Goal: Task Accomplishment & Management: Manage account settings

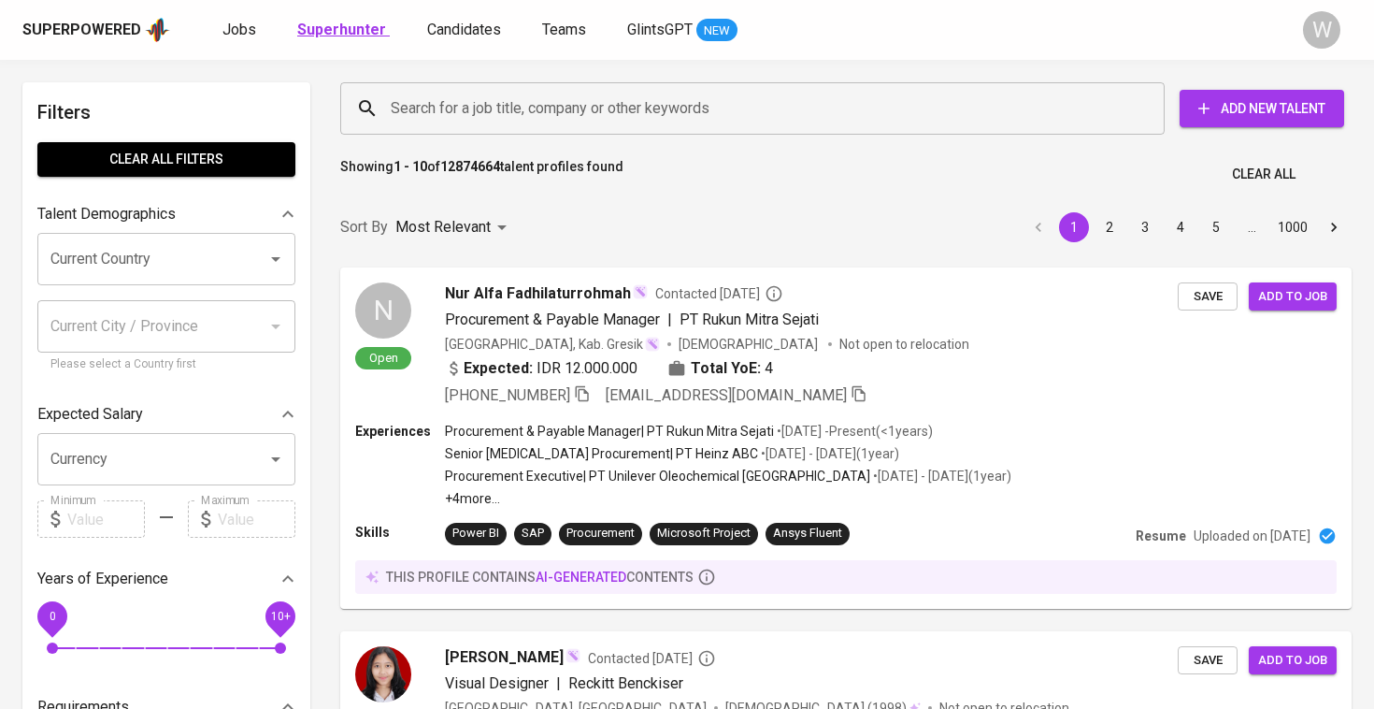
scroll to position [432, 0]
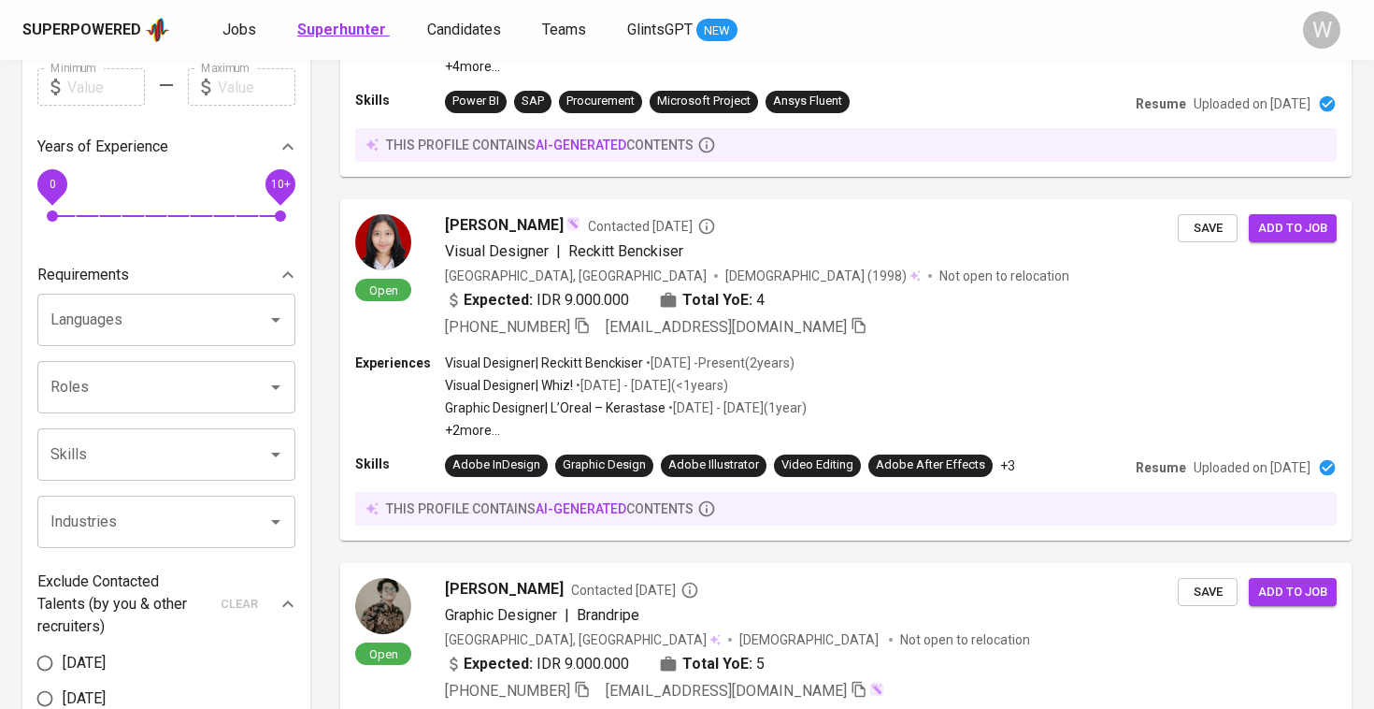
click at [352, 30] on b "Superhunter" at bounding box center [341, 30] width 89 height 18
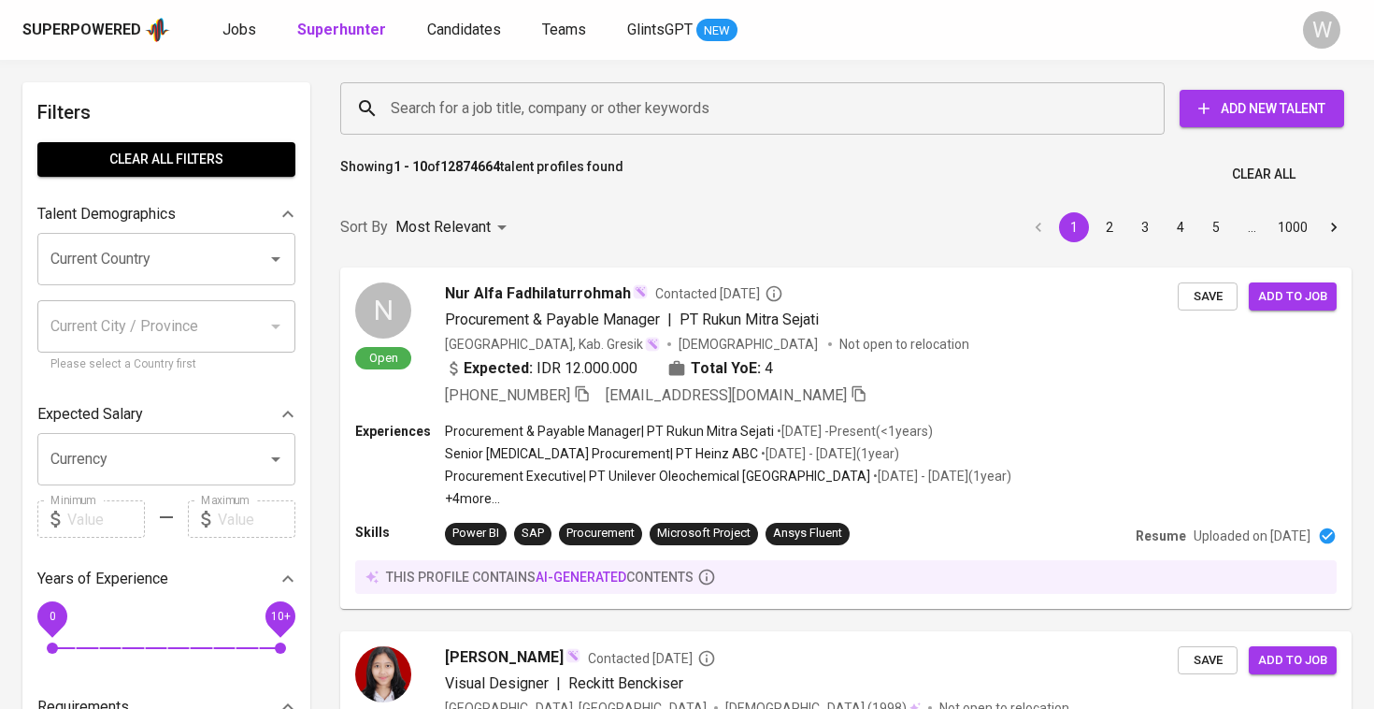
click at [445, 117] on input "Search for a job title, company or other keywords" at bounding box center [757, 109] width 742 height 36
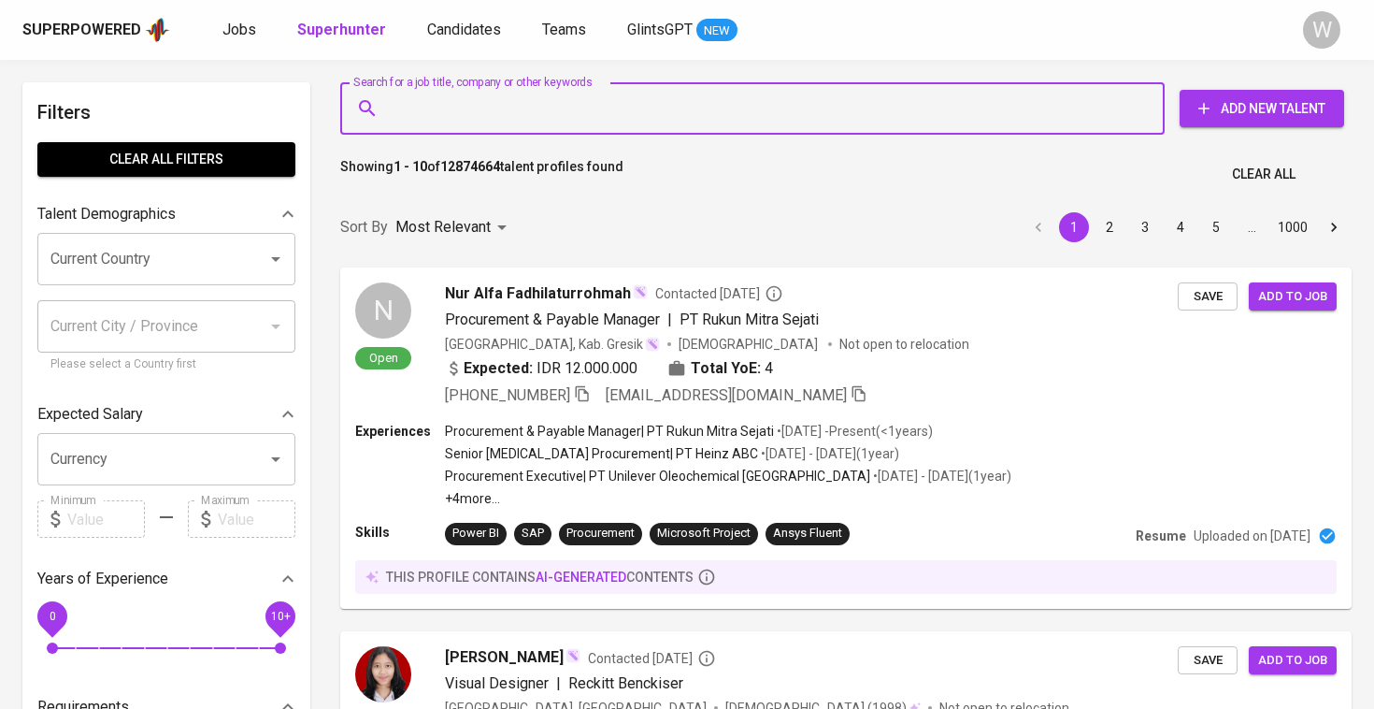
scroll to position [0, 0]
paste input "[EMAIL_ADDRESS][DOMAIN_NAME]"
type input "[EMAIL_ADDRESS][DOMAIN_NAME]"
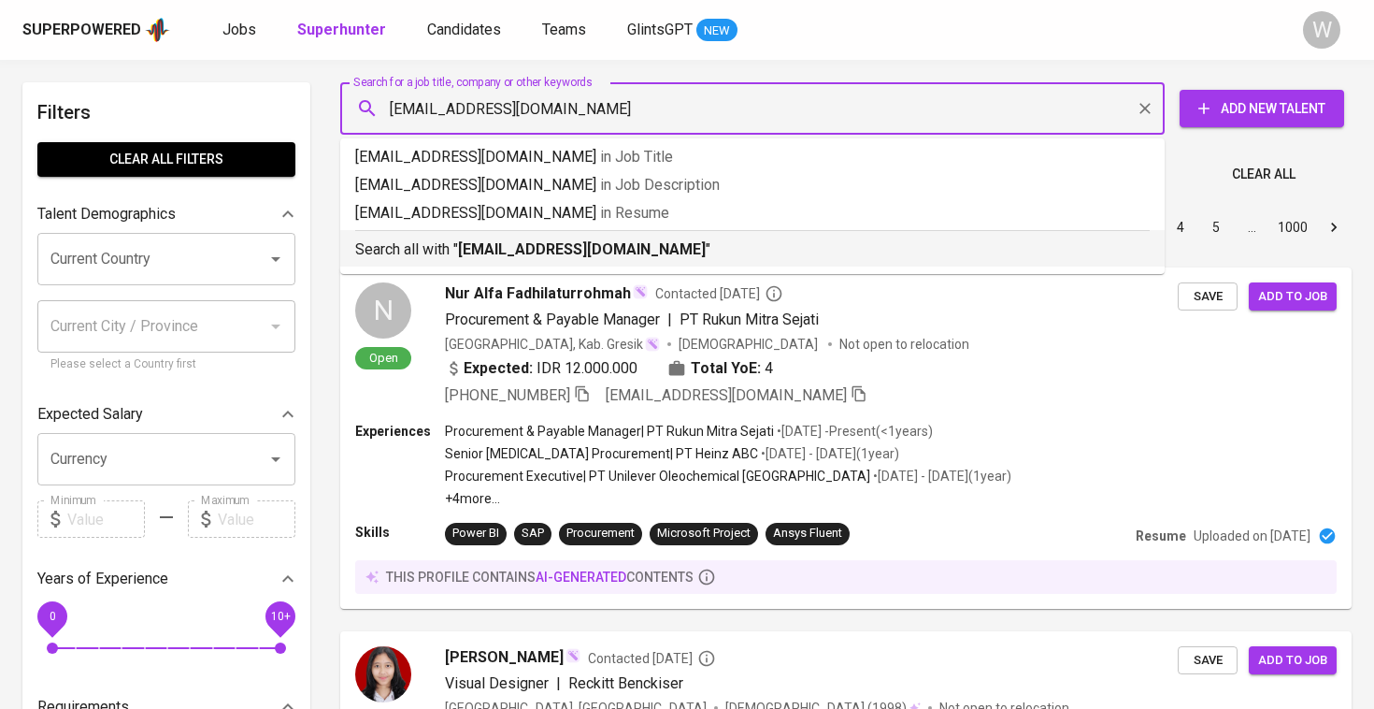
click at [536, 236] on div "Search all with " [EMAIL_ADDRESS][DOMAIN_NAME] "" at bounding box center [752, 245] width 795 height 31
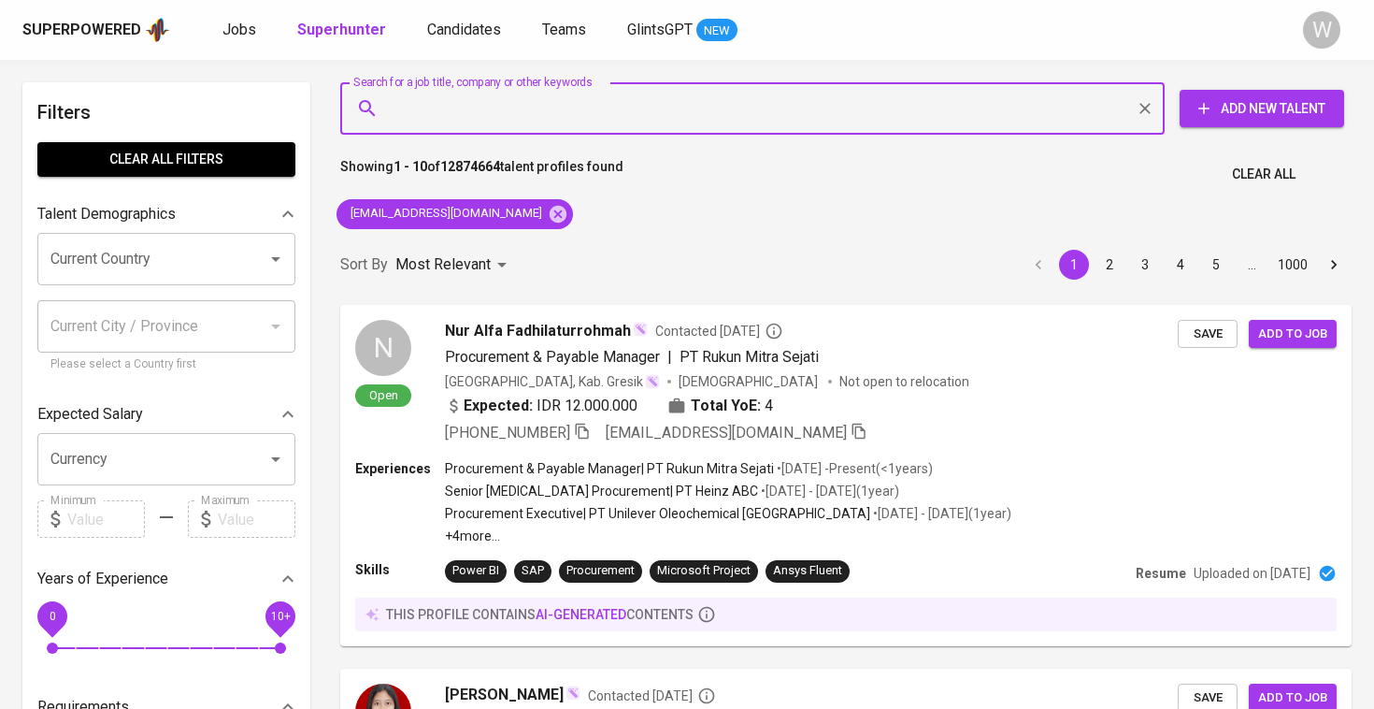
click at [558, 265] on div "Sort By Most Relevant MOST_RELEVANT 1 2 3 4 5 … 1000" at bounding box center [846, 265] width 1034 height 57
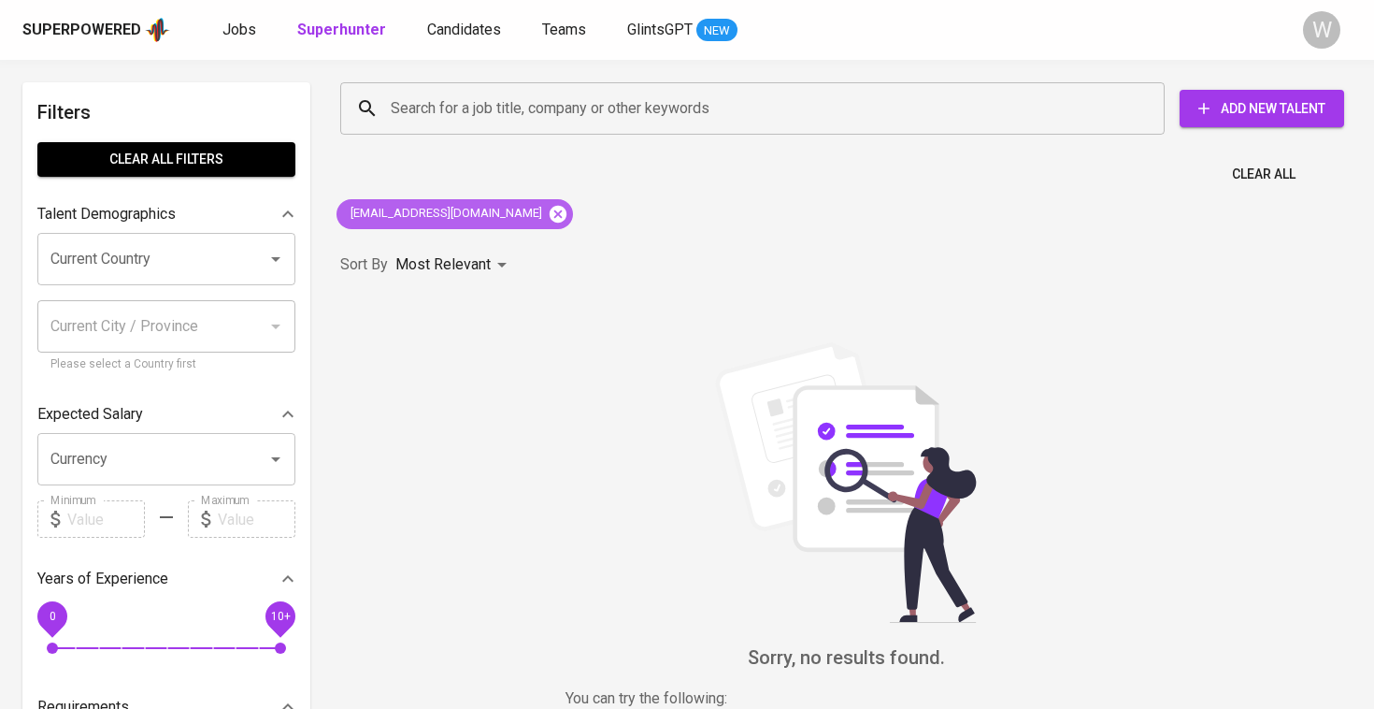
click at [548, 207] on icon at bounding box center [558, 214] width 21 height 21
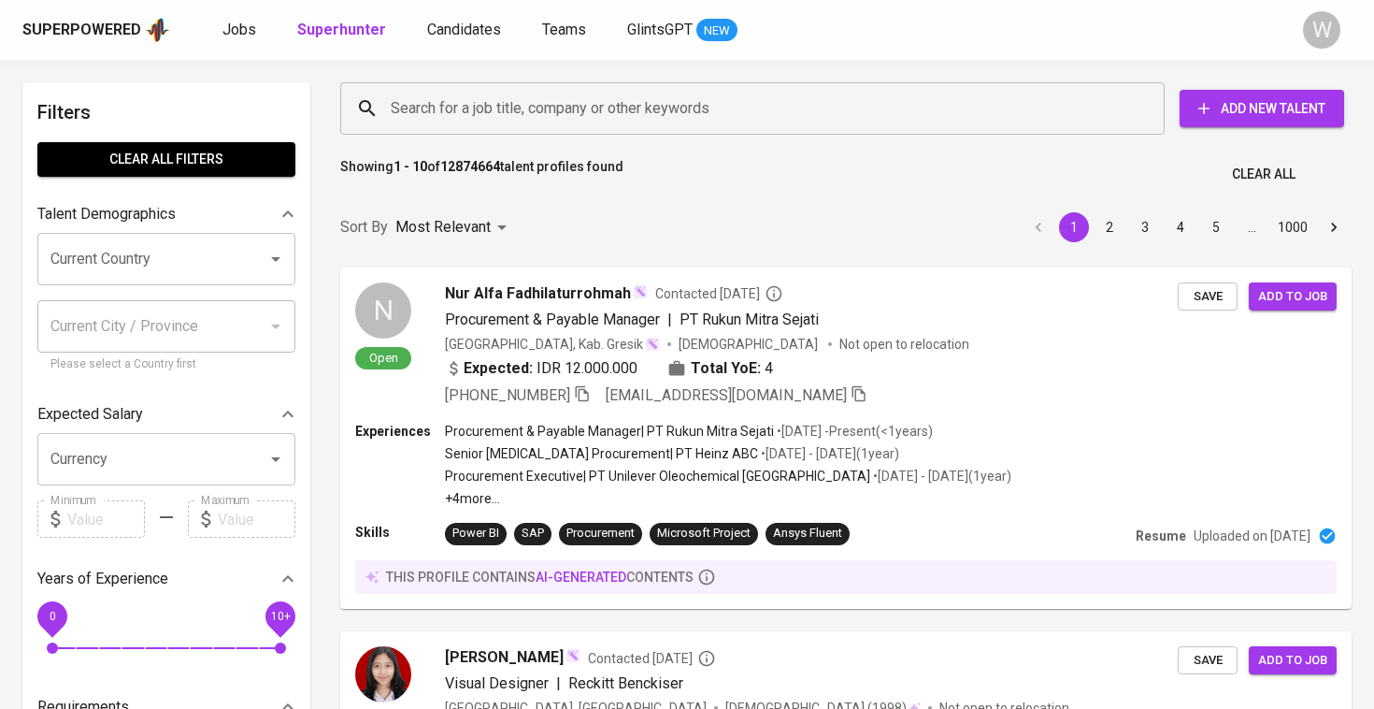
click at [459, 120] on input "Search for a job title, company or other keywords" at bounding box center [757, 109] width 742 height 36
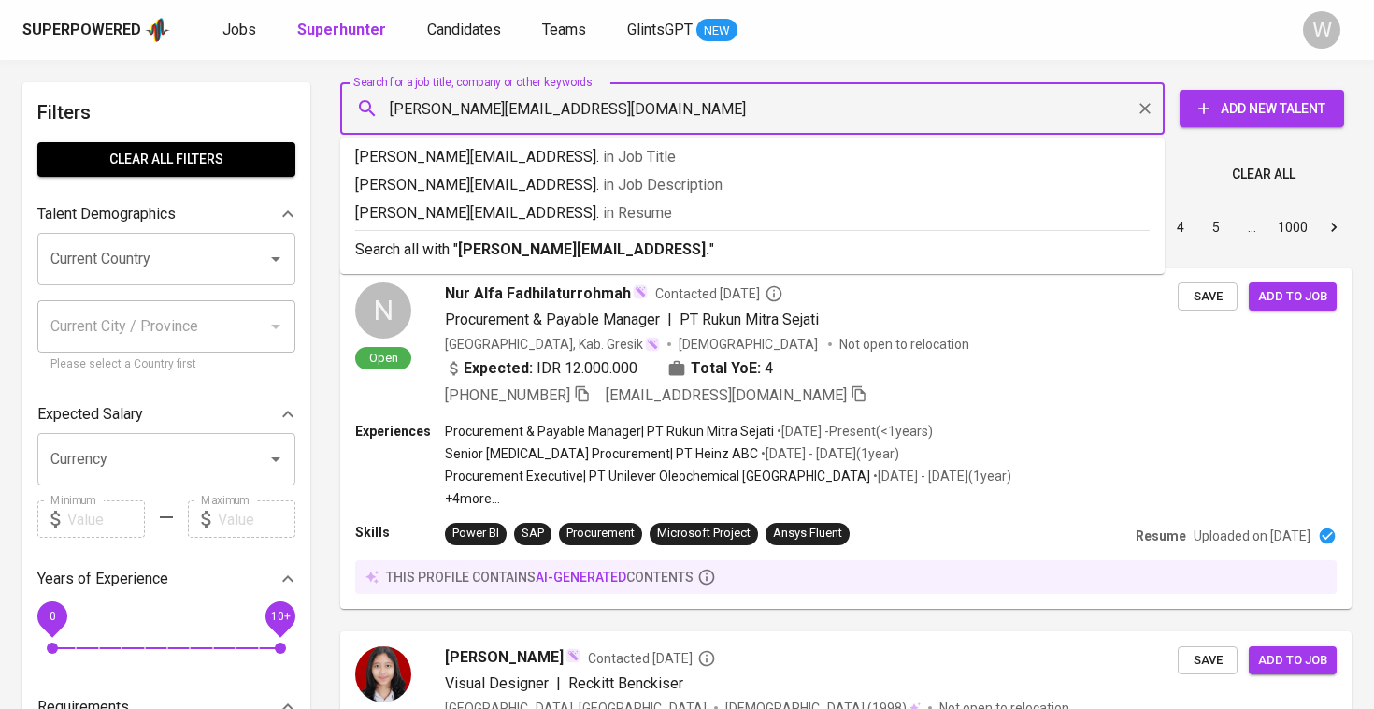
type input "[PERSON_NAME][EMAIL_ADDRESS][DOMAIN_NAME]"
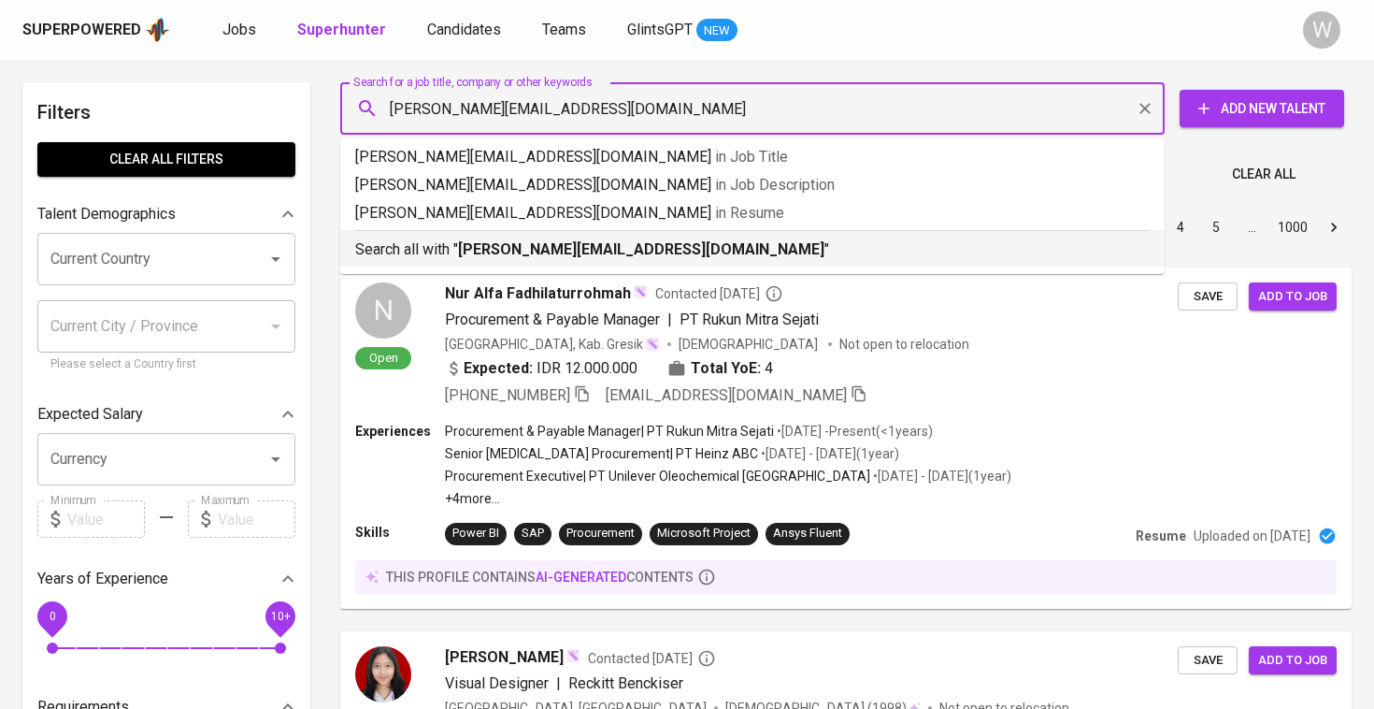
click at [545, 260] on p "Search all with " [PERSON_NAME][EMAIL_ADDRESS][DOMAIN_NAME] "" at bounding box center [752, 249] width 795 height 22
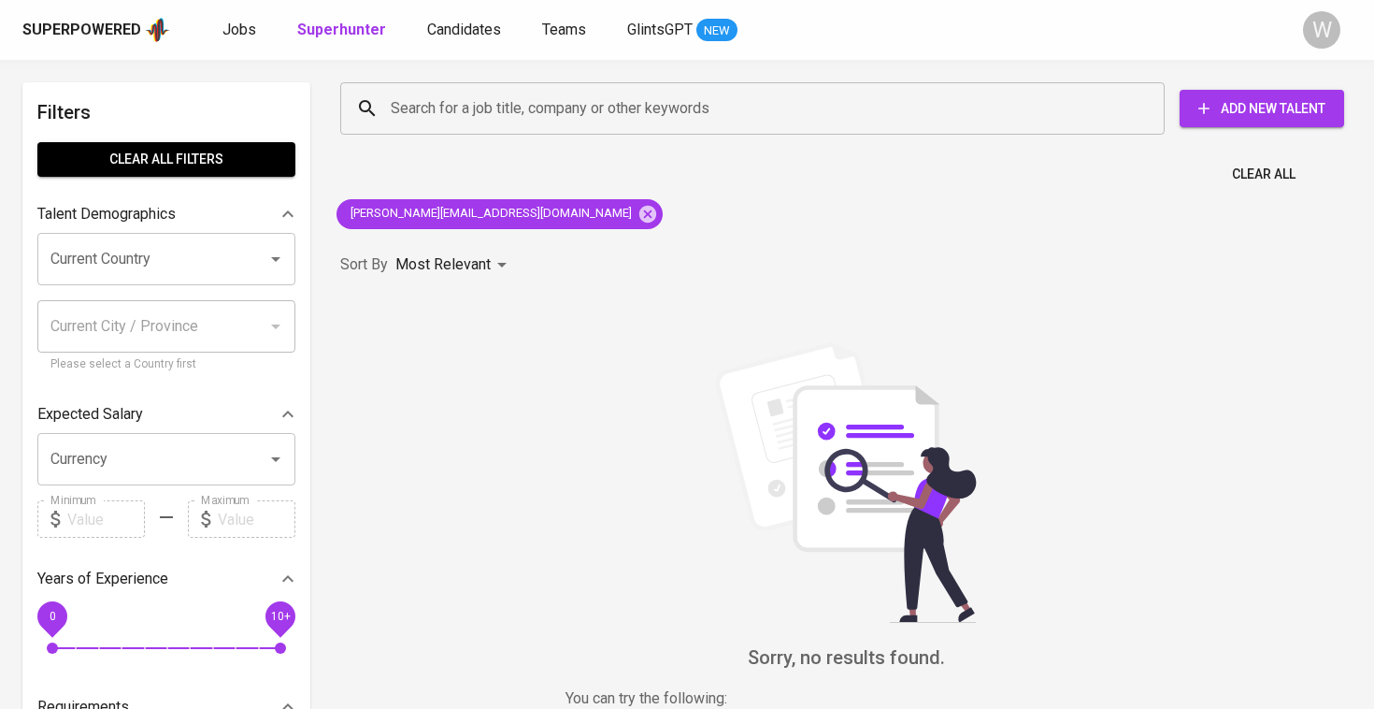
click at [545, 252] on div "Sort By Most Relevant MOST_RELEVANT" at bounding box center [846, 265] width 1034 height 57
click at [640, 211] on icon at bounding box center [648, 213] width 17 height 17
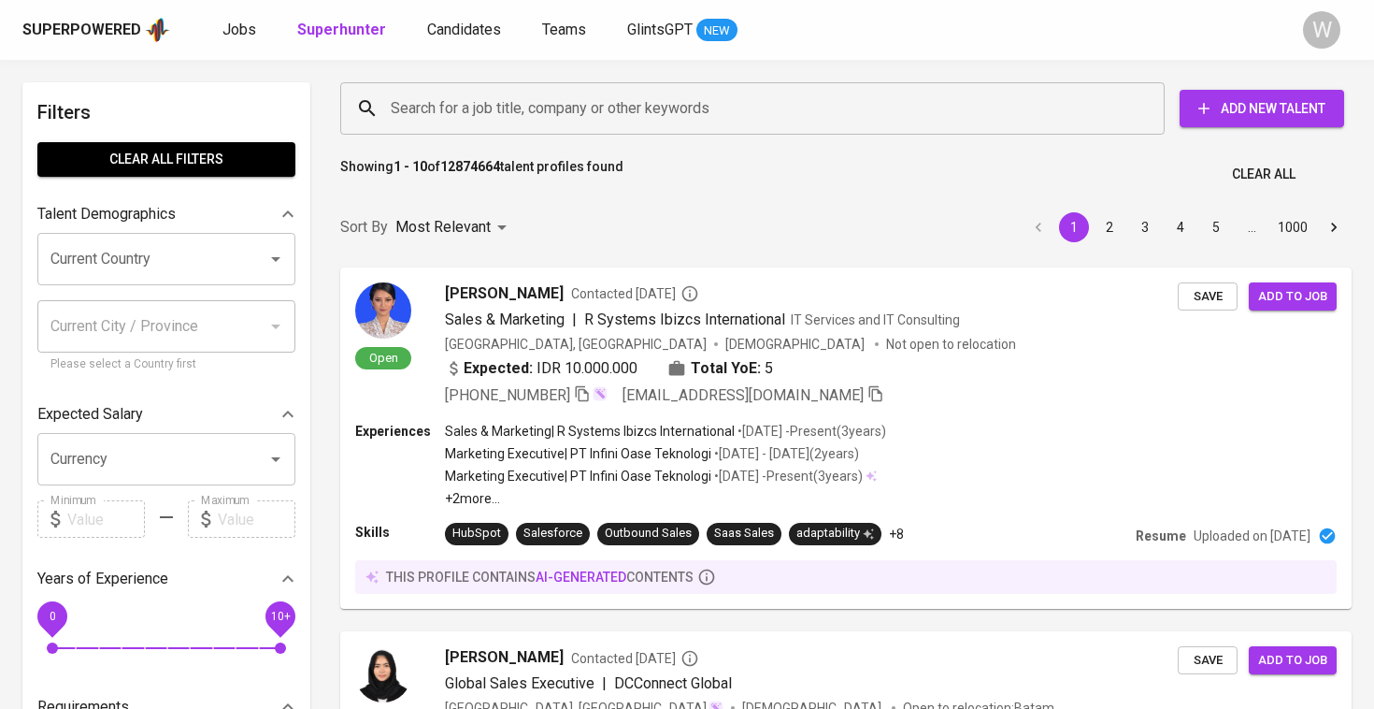
click at [518, 130] on div "Search for a job title, company or other keywords" at bounding box center [752, 108] width 825 height 52
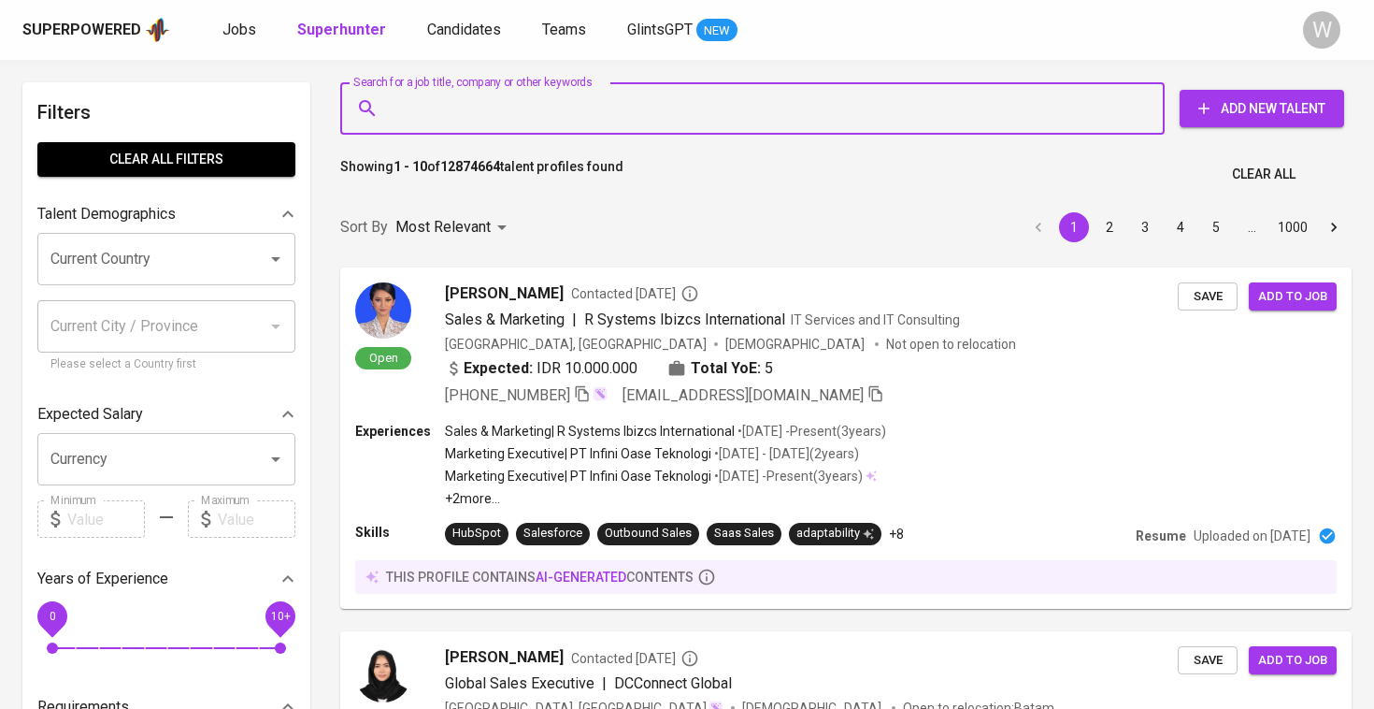
paste input "[EMAIL_ADDRESS][DOMAIN_NAME]"
type input "[EMAIL_ADDRESS][DOMAIN_NAME]"
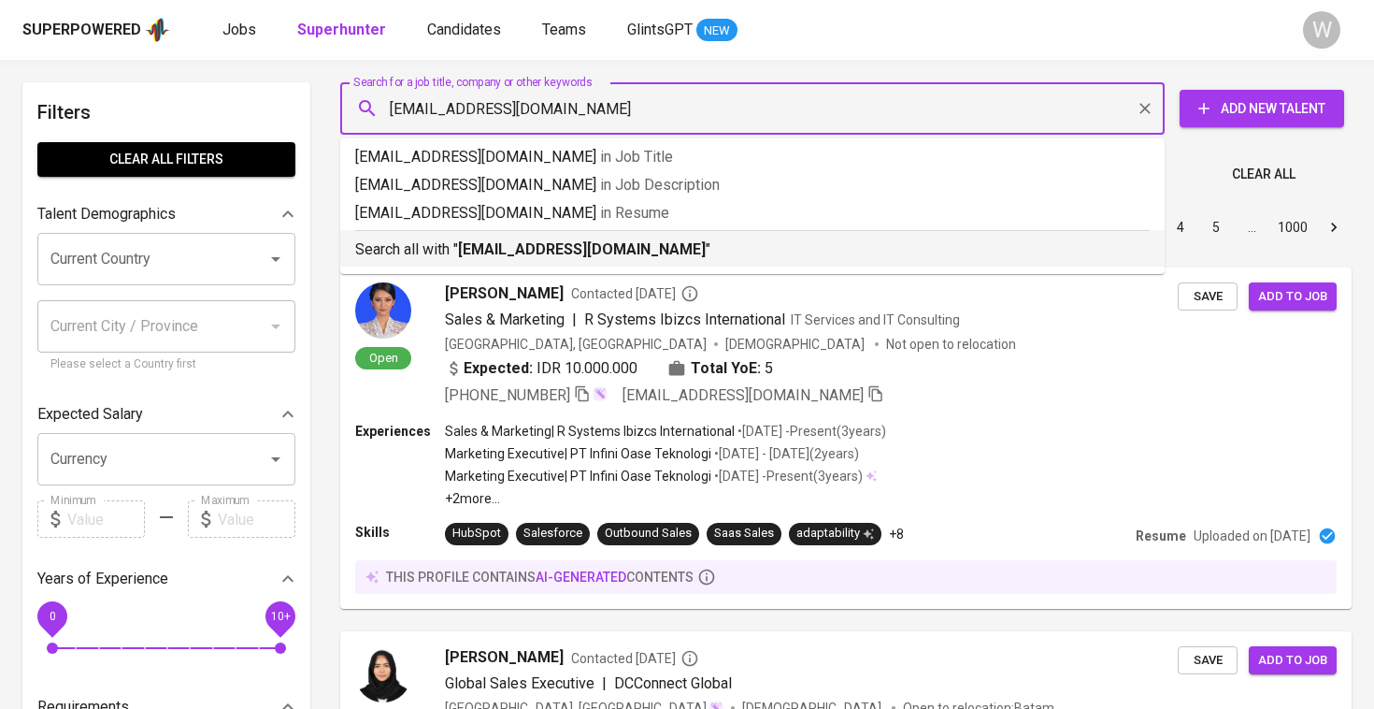
click at [549, 254] on b "[EMAIL_ADDRESS][DOMAIN_NAME]" at bounding box center [582, 249] width 248 height 18
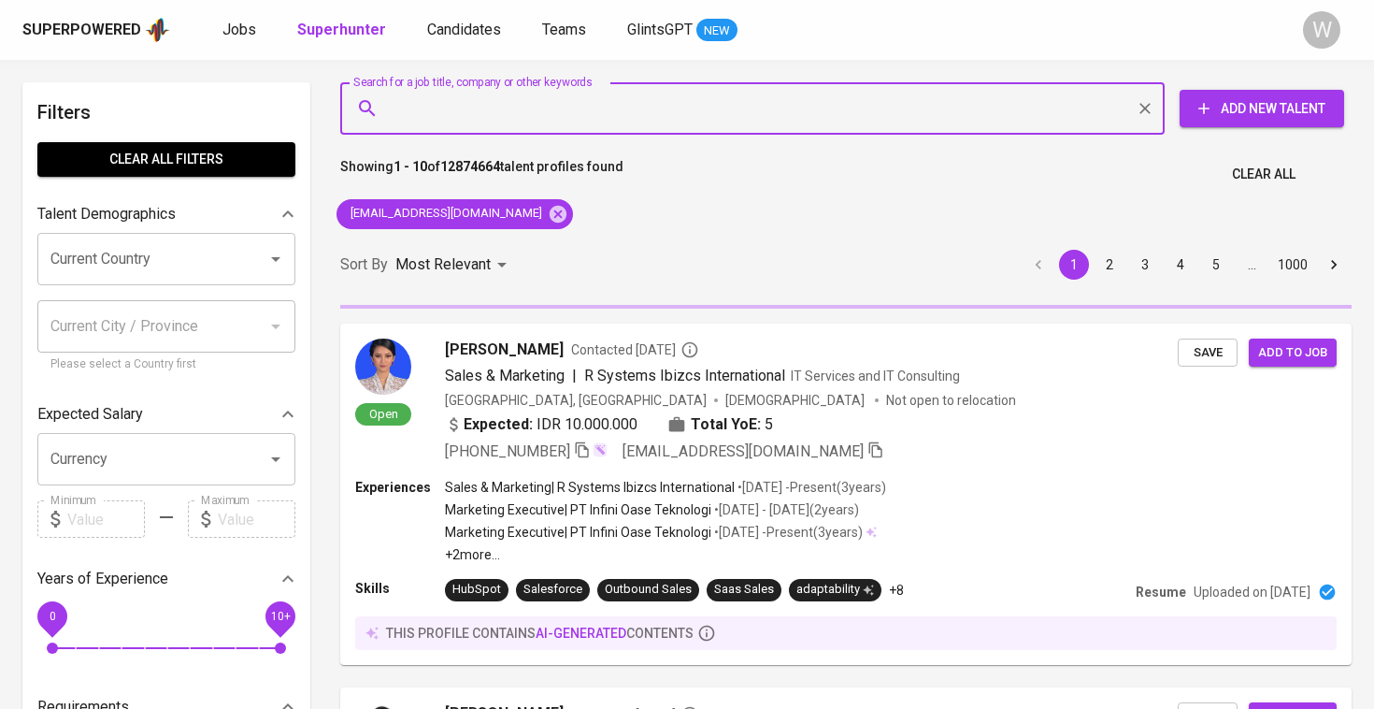
click at [550, 246] on div "Sort By Most Relevant MOST_RELEVANT 1 2 3 4 5 … 1000" at bounding box center [846, 265] width 1034 height 57
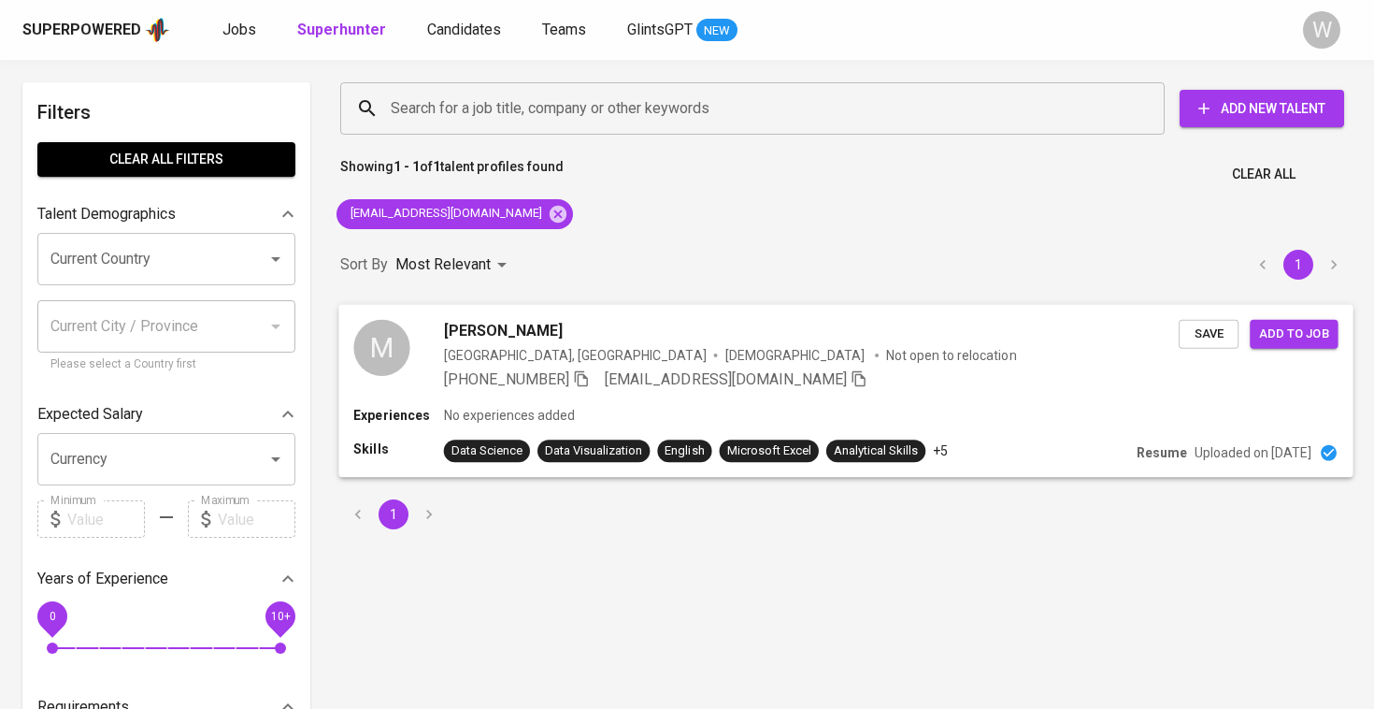
click at [545, 316] on div "M [PERSON_NAME] [GEOGRAPHIC_DATA], [GEOGRAPHIC_DATA] [DEMOGRAPHIC_DATA] Not ope…" at bounding box center [845, 354] width 1014 height 101
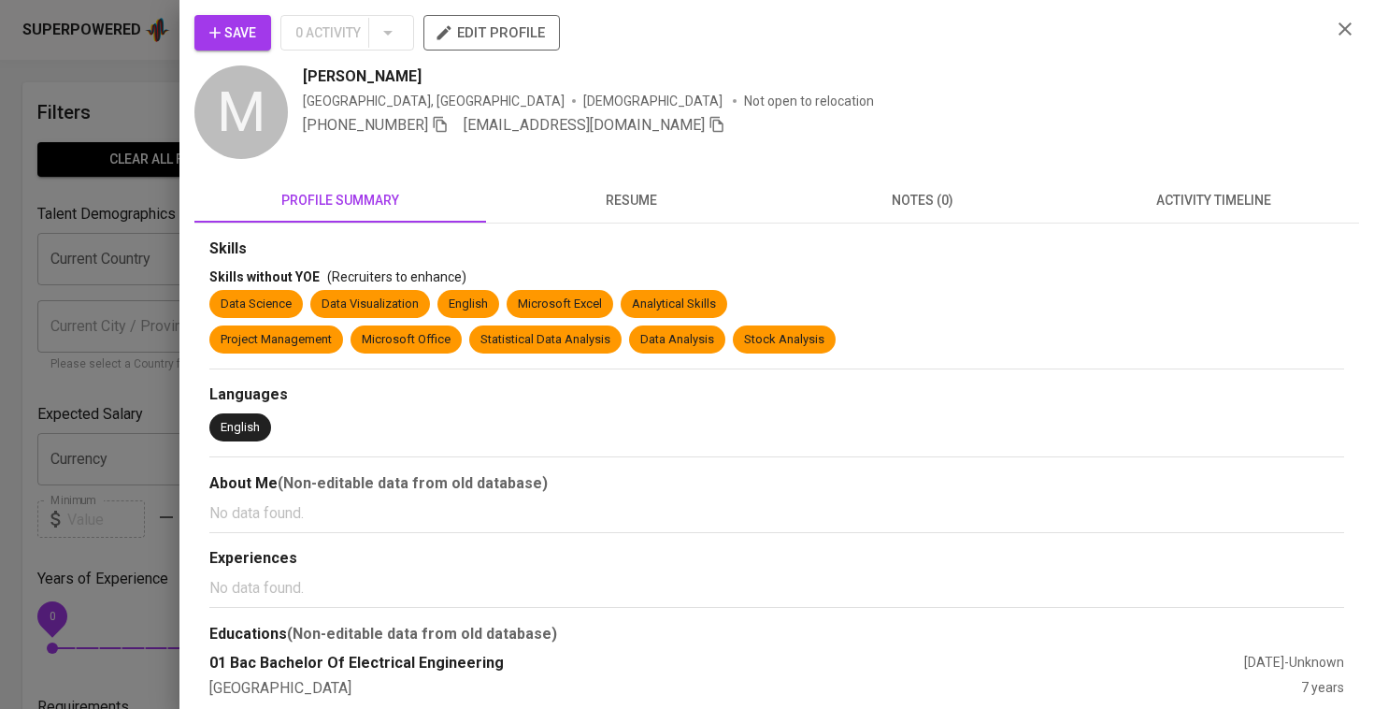
click at [252, 31] on span "Save" at bounding box center [232, 33] width 47 height 23
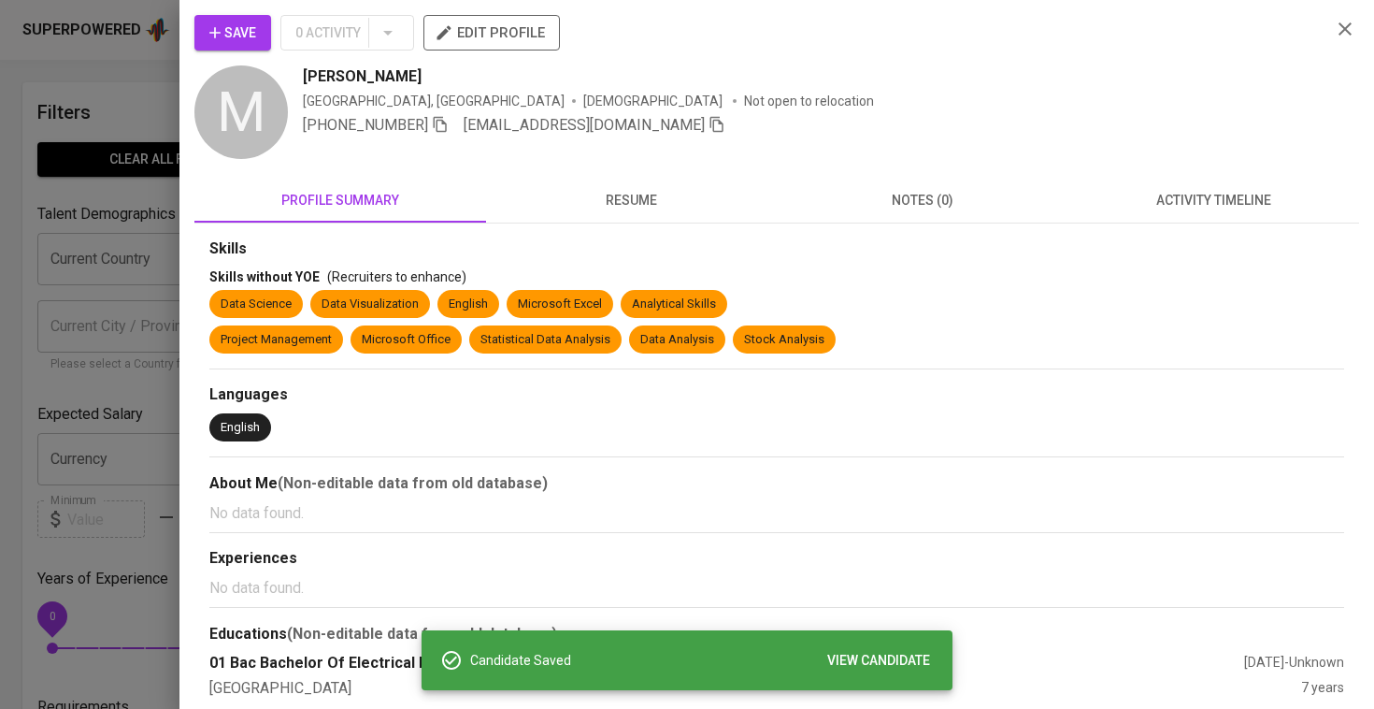
click at [96, 332] on div at bounding box center [687, 354] width 1374 height 709
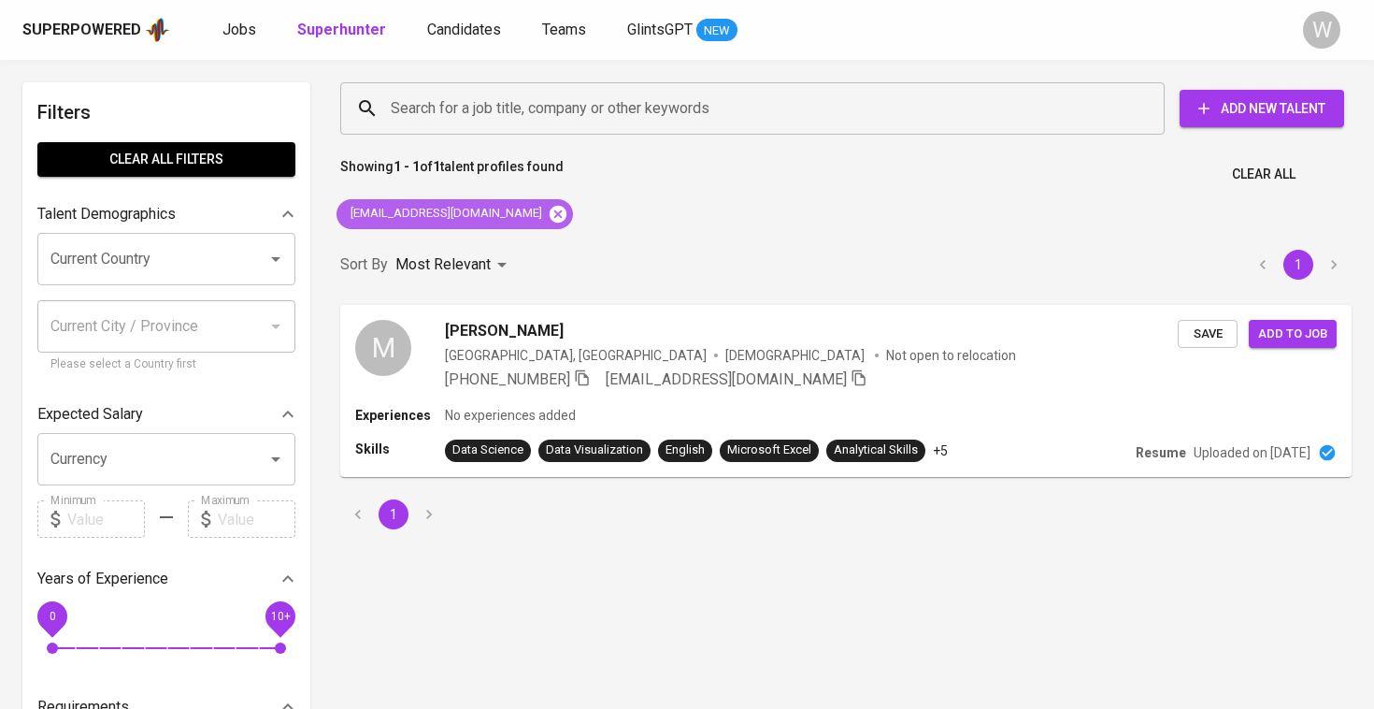
click at [550, 211] on icon at bounding box center [558, 213] width 17 height 17
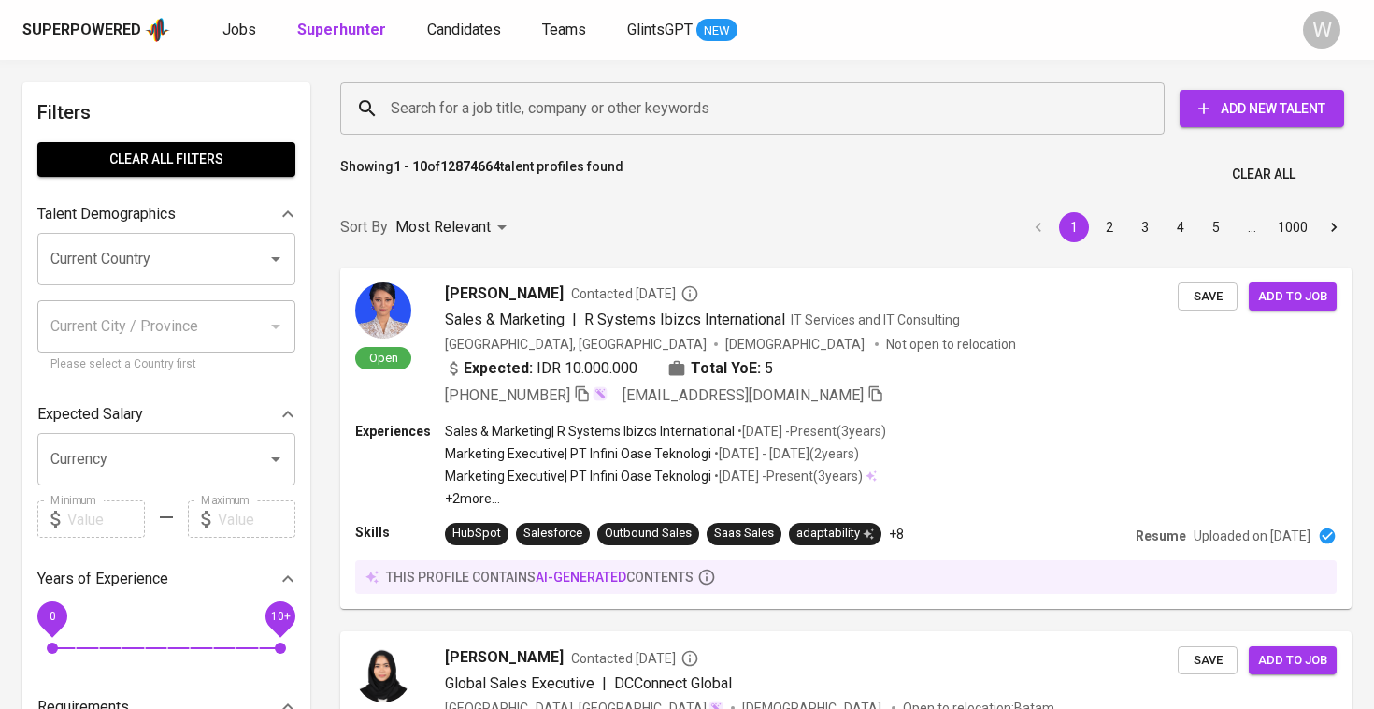
click at [470, 124] on input "Search for a job title, company or other keywords" at bounding box center [757, 109] width 742 height 36
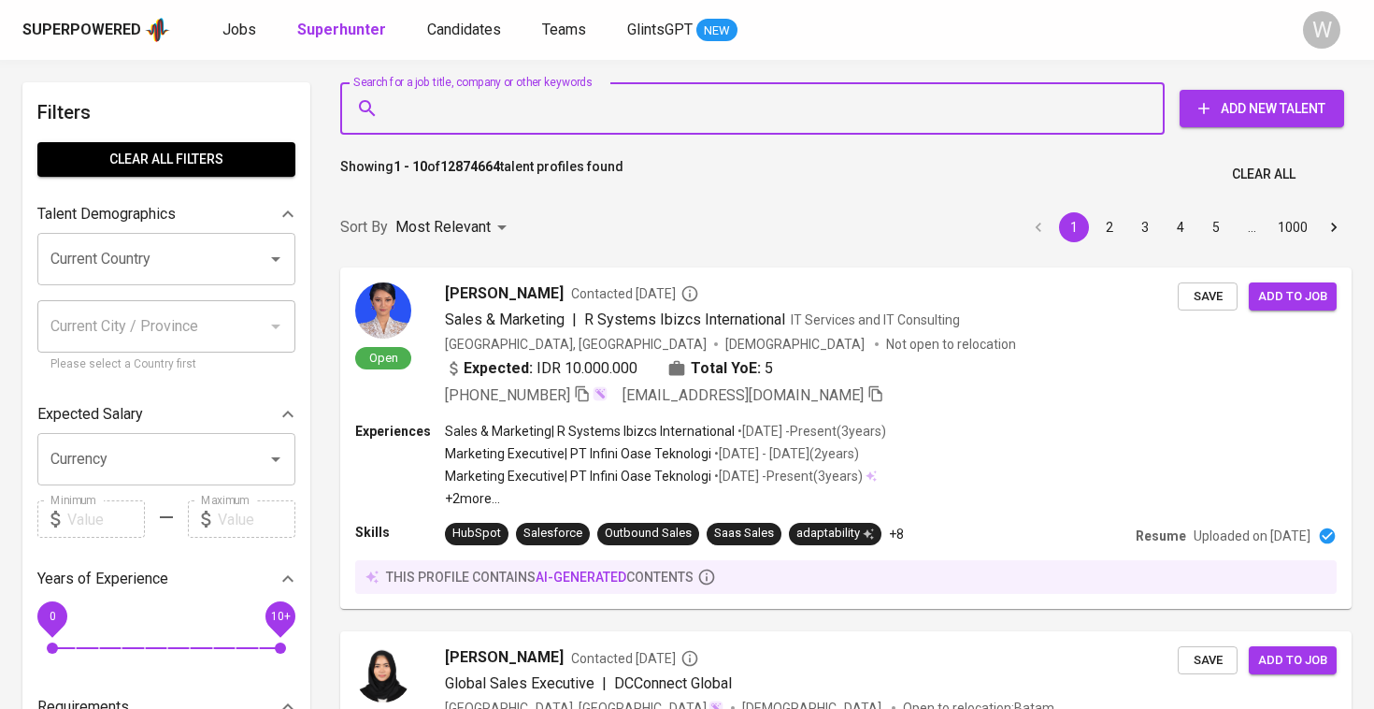
paste input "[PERSON_NAME][EMAIL_ADDRESS][PERSON_NAME][DOMAIN_NAME]"
type input "[PERSON_NAME][EMAIL_ADDRESS][PERSON_NAME][DOMAIN_NAME]"
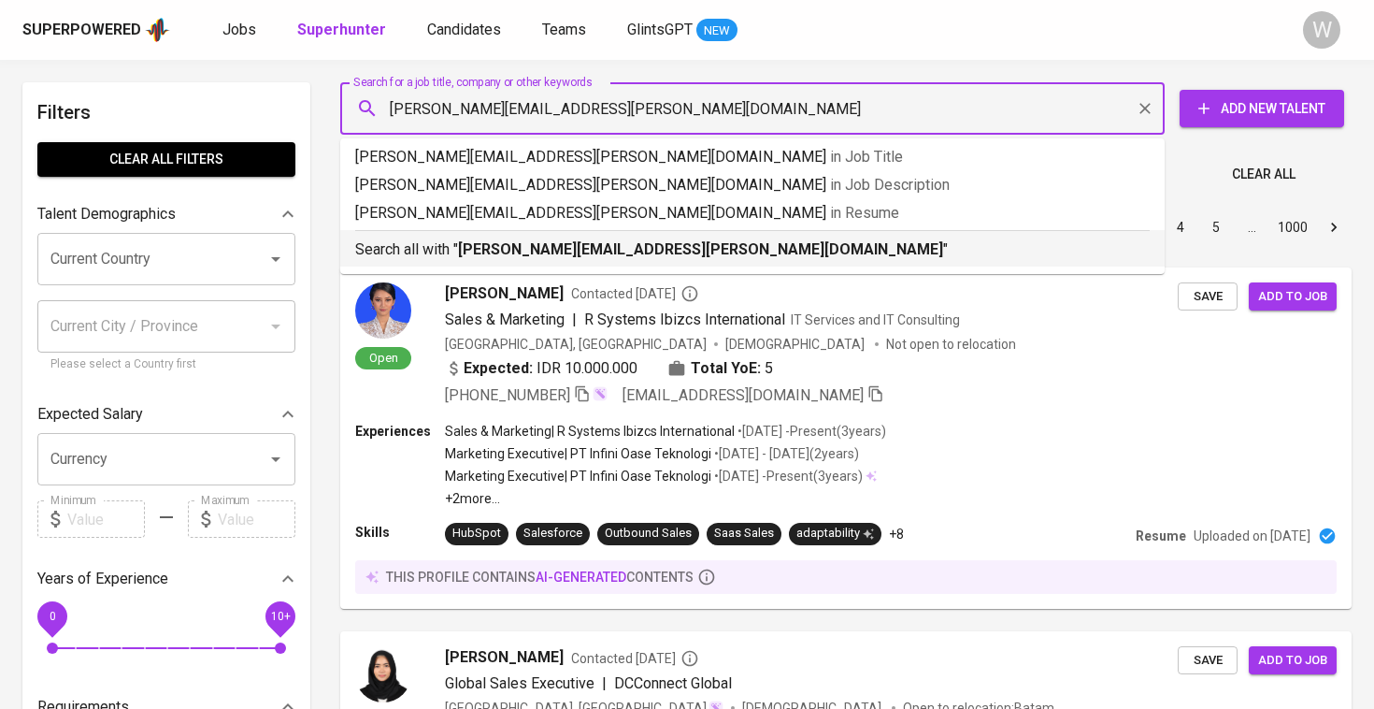
click at [505, 236] on div "Search all with " [PERSON_NAME][EMAIL_ADDRESS][PERSON_NAME][DOMAIN_NAME] "" at bounding box center [752, 245] width 795 height 31
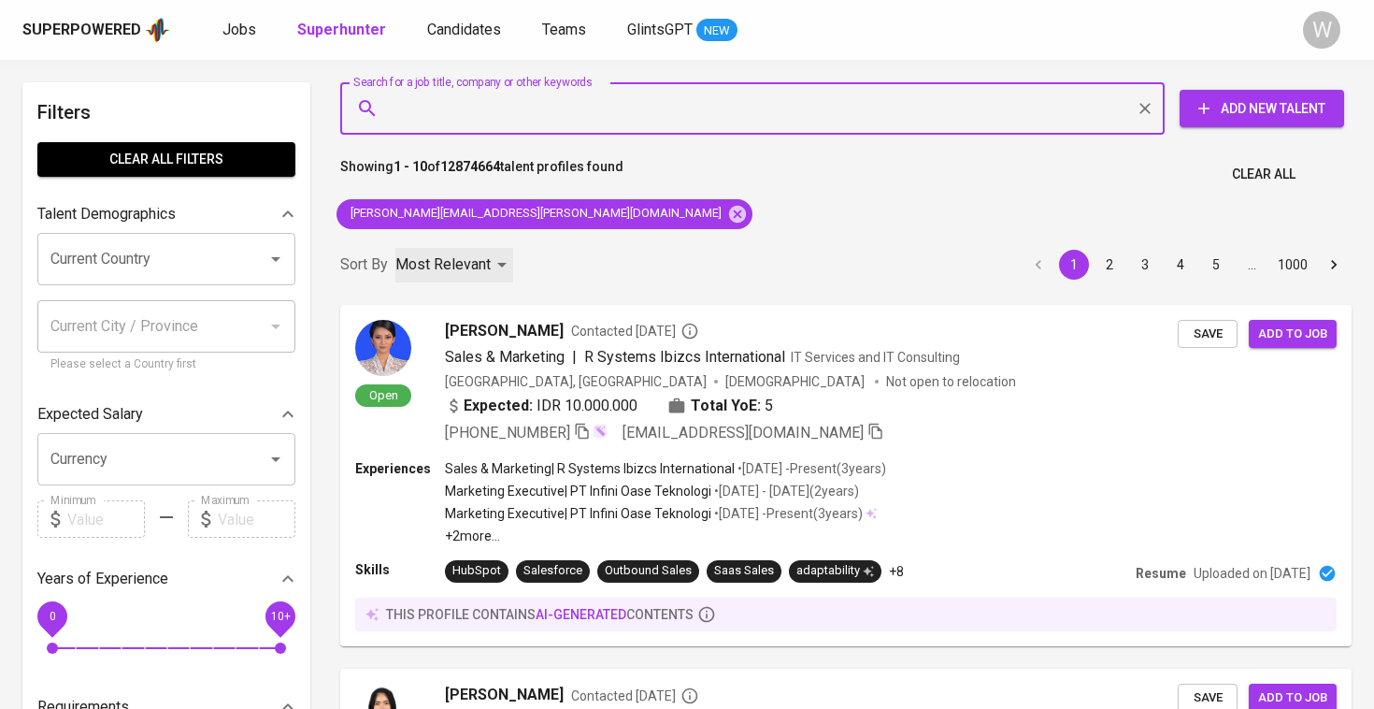
click at [507, 261] on div "Most Relevant" at bounding box center [455, 265] width 118 height 35
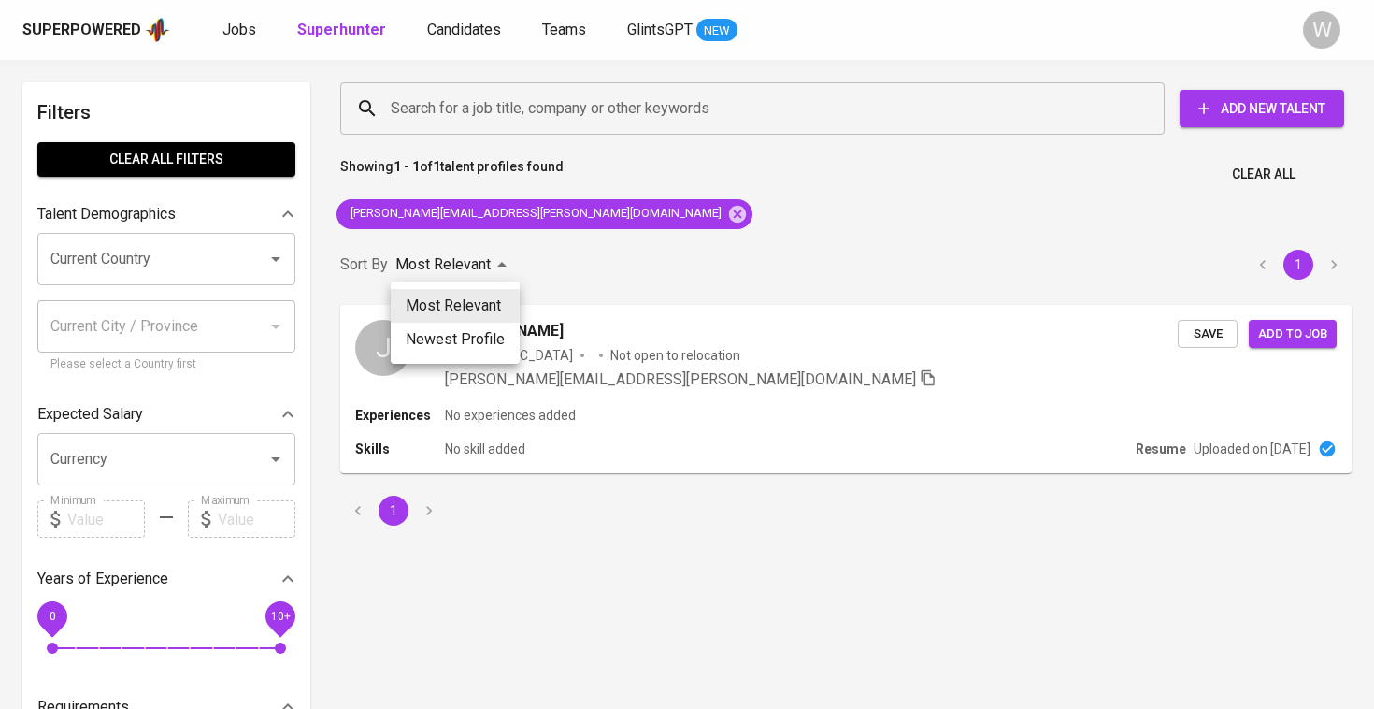
click at [555, 333] on div at bounding box center [687, 354] width 1374 height 709
click at [555, 333] on span "[PERSON_NAME]" at bounding box center [504, 331] width 119 height 22
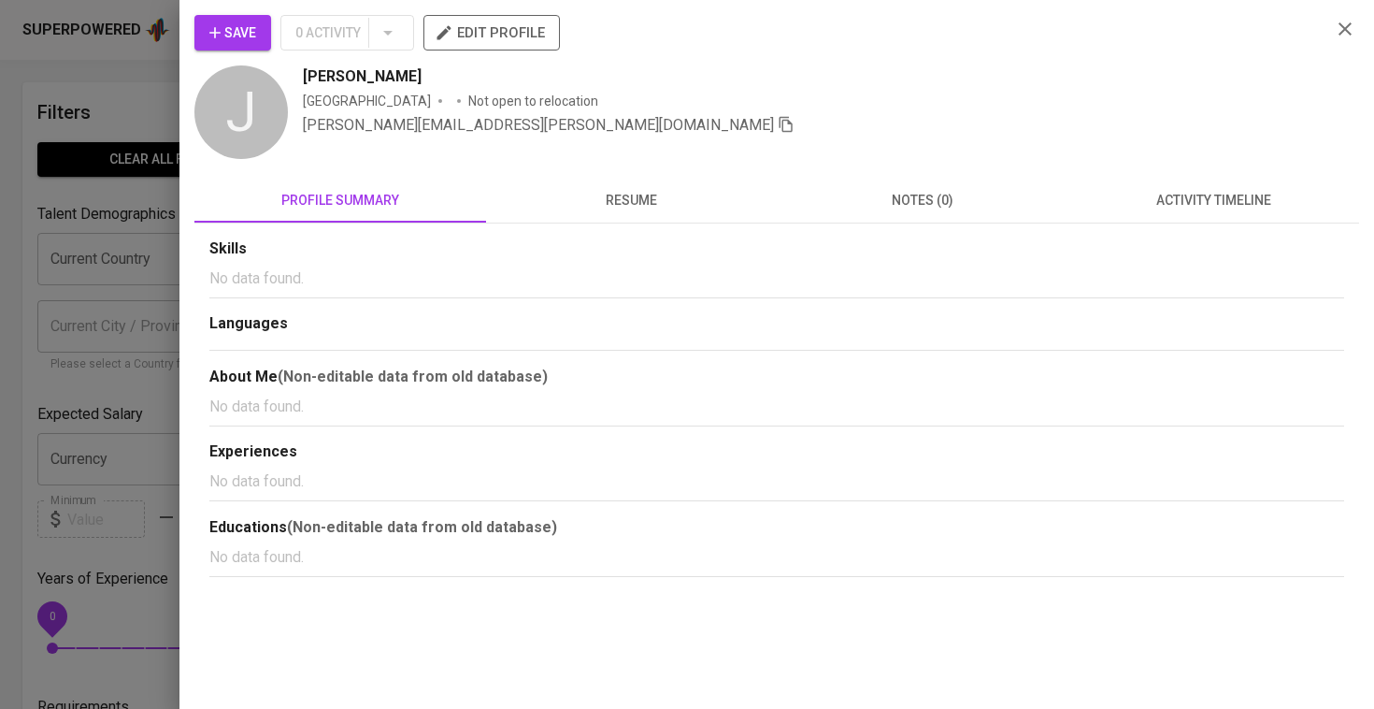
click at [243, 24] on span "Save" at bounding box center [232, 33] width 47 height 23
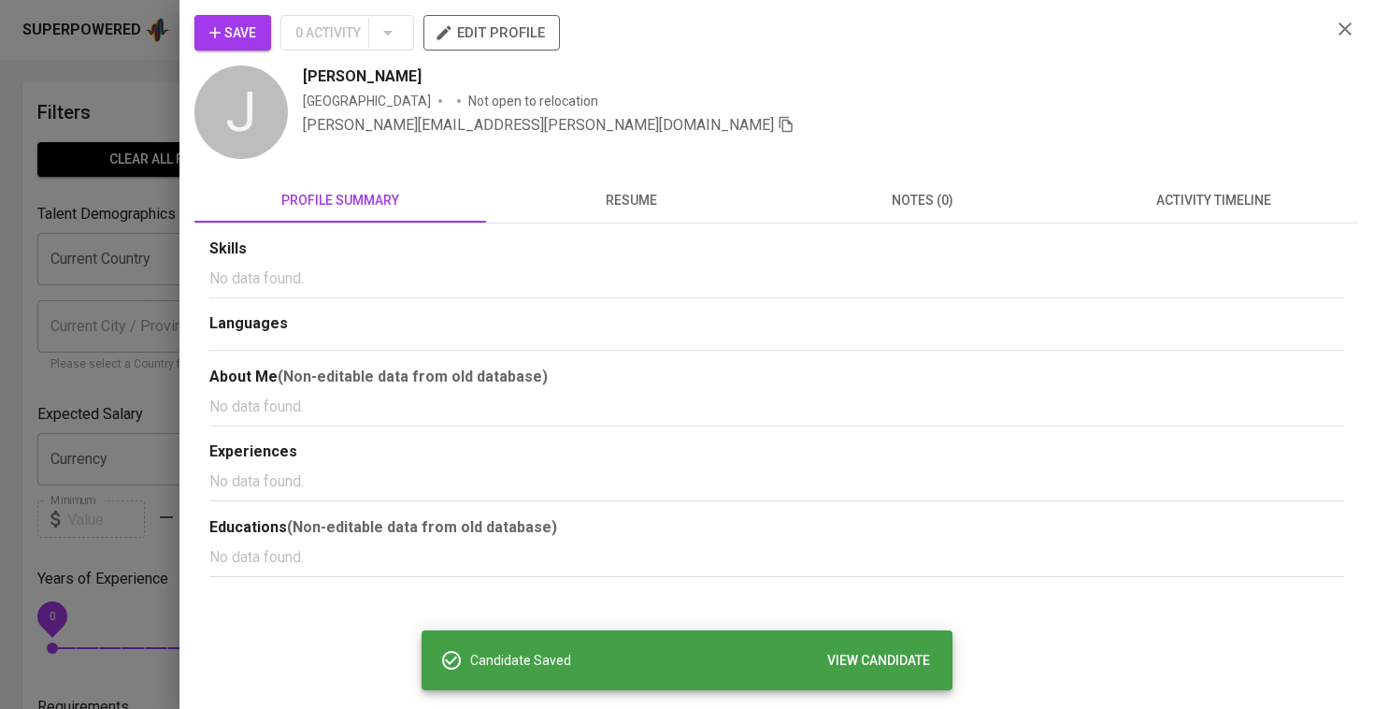
click at [146, 72] on div at bounding box center [687, 354] width 1374 height 709
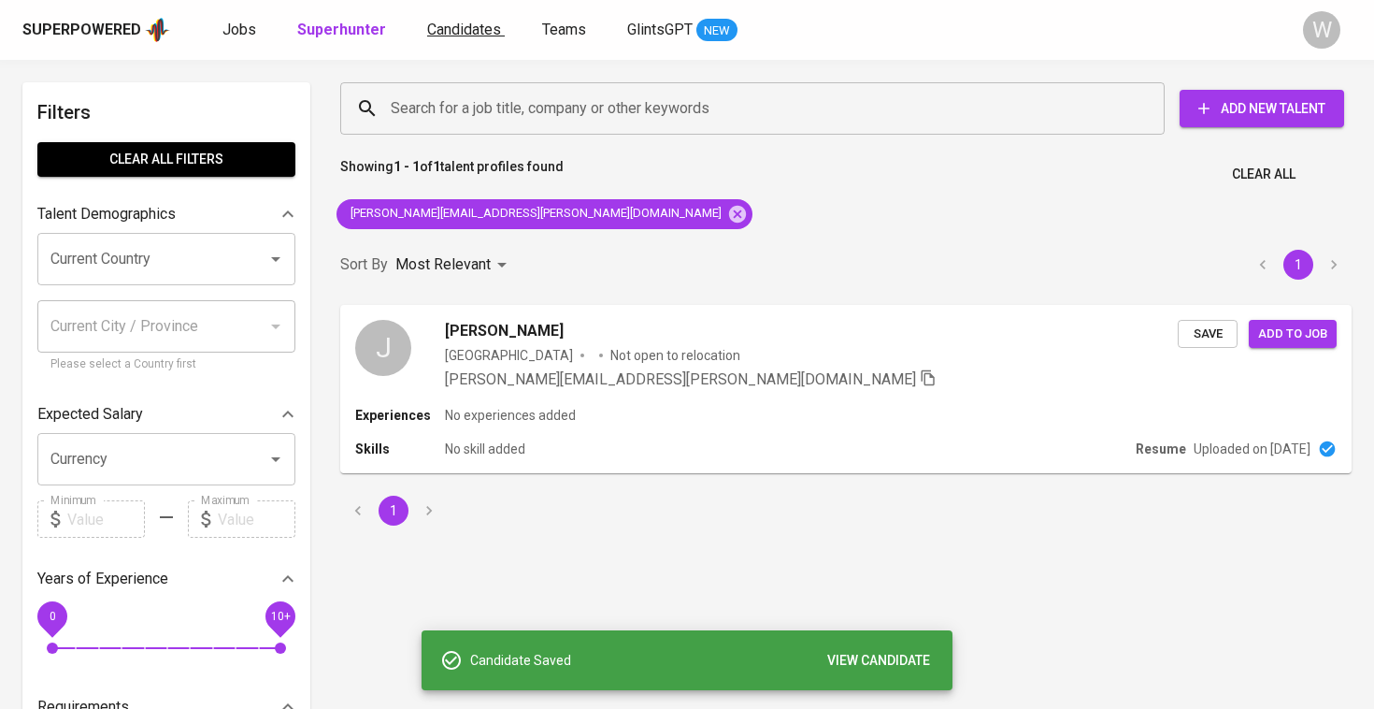
click at [475, 22] on span "Candidates" at bounding box center [464, 30] width 74 height 18
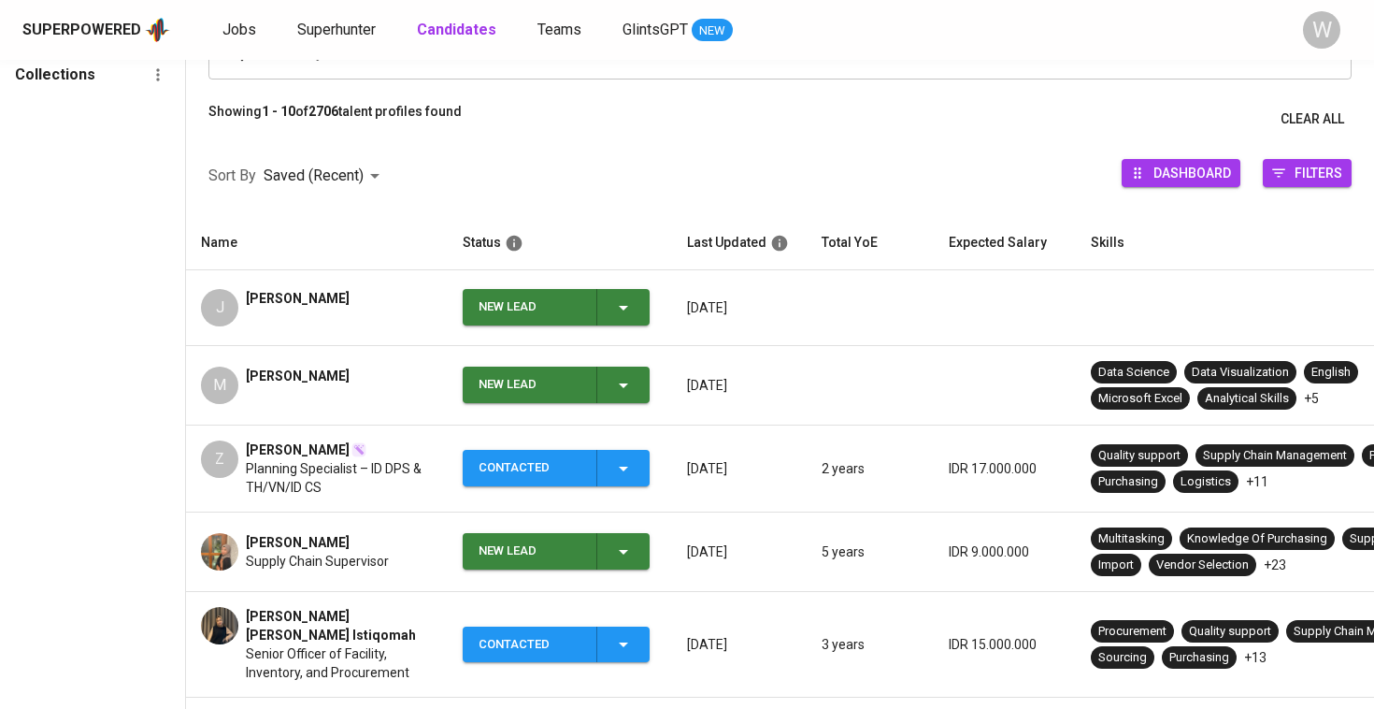
scroll to position [230, 0]
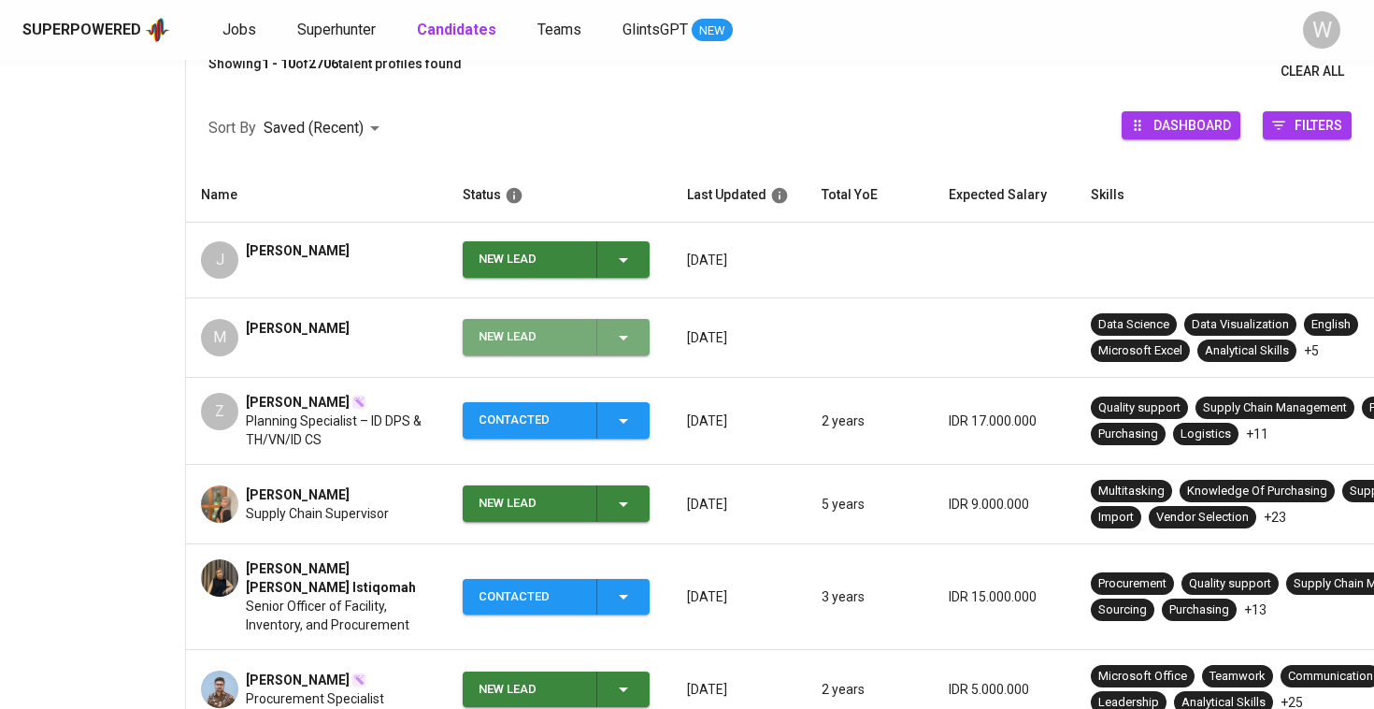
click at [611, 325] on div "New Lead" at bounding box center [557, 337] width 156 height 36
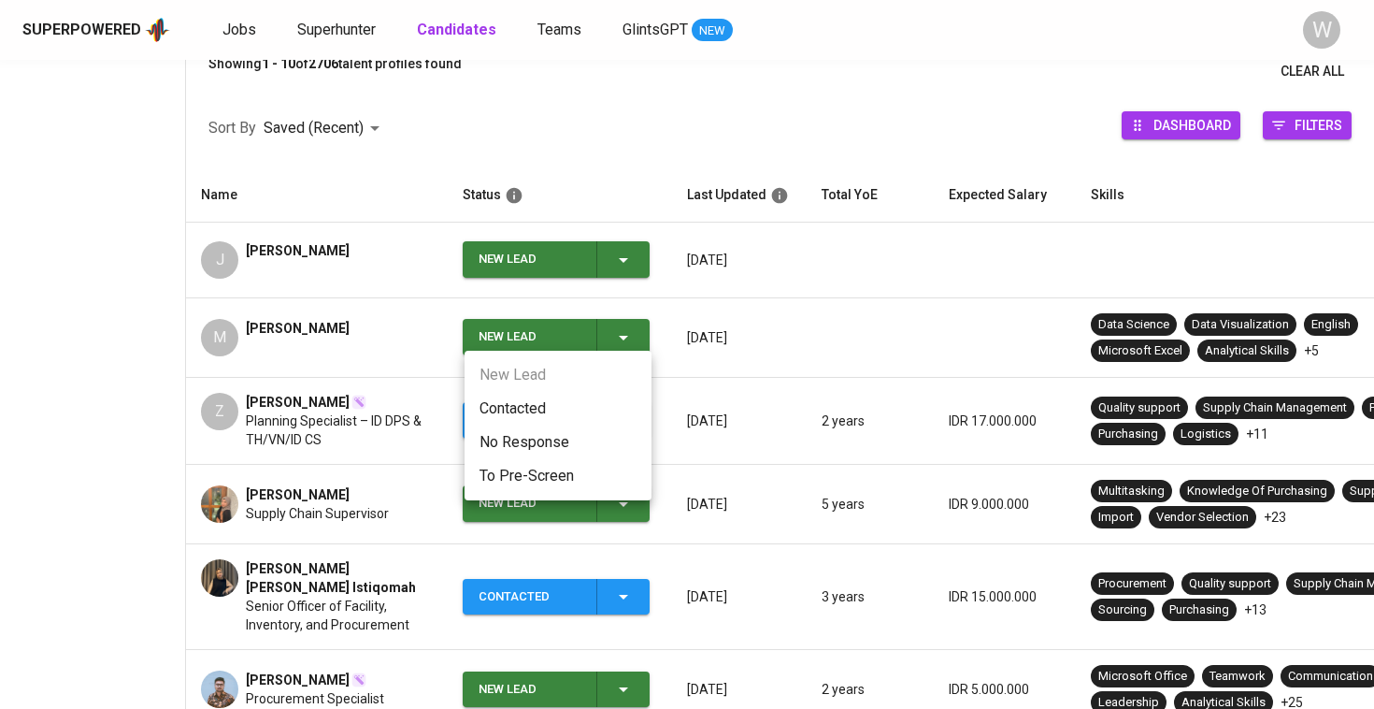
click at [549, 398] on li "Contacted" at bounding box center [558, 409] width 187 height 34
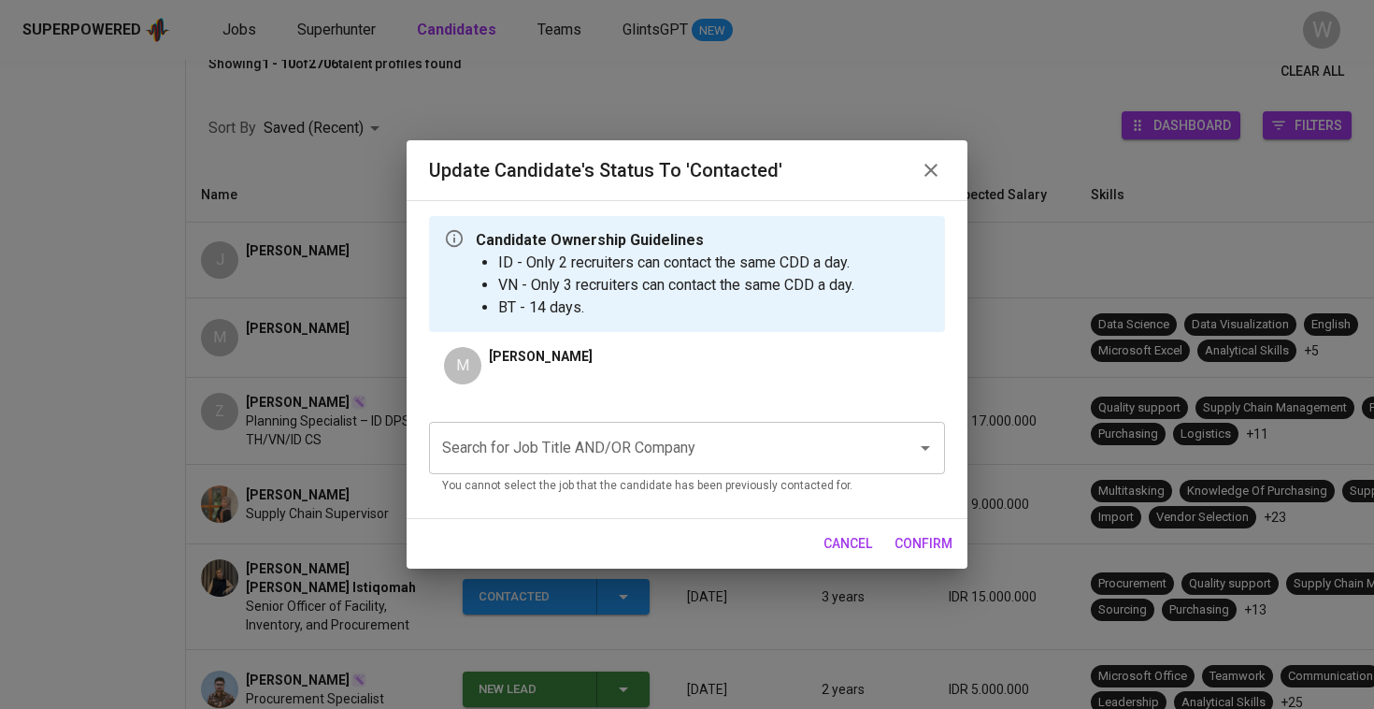
click at [539, 444] on input "Search for Job Title AND/OR Company" at bounding box center [661, 448] width 447 height 36
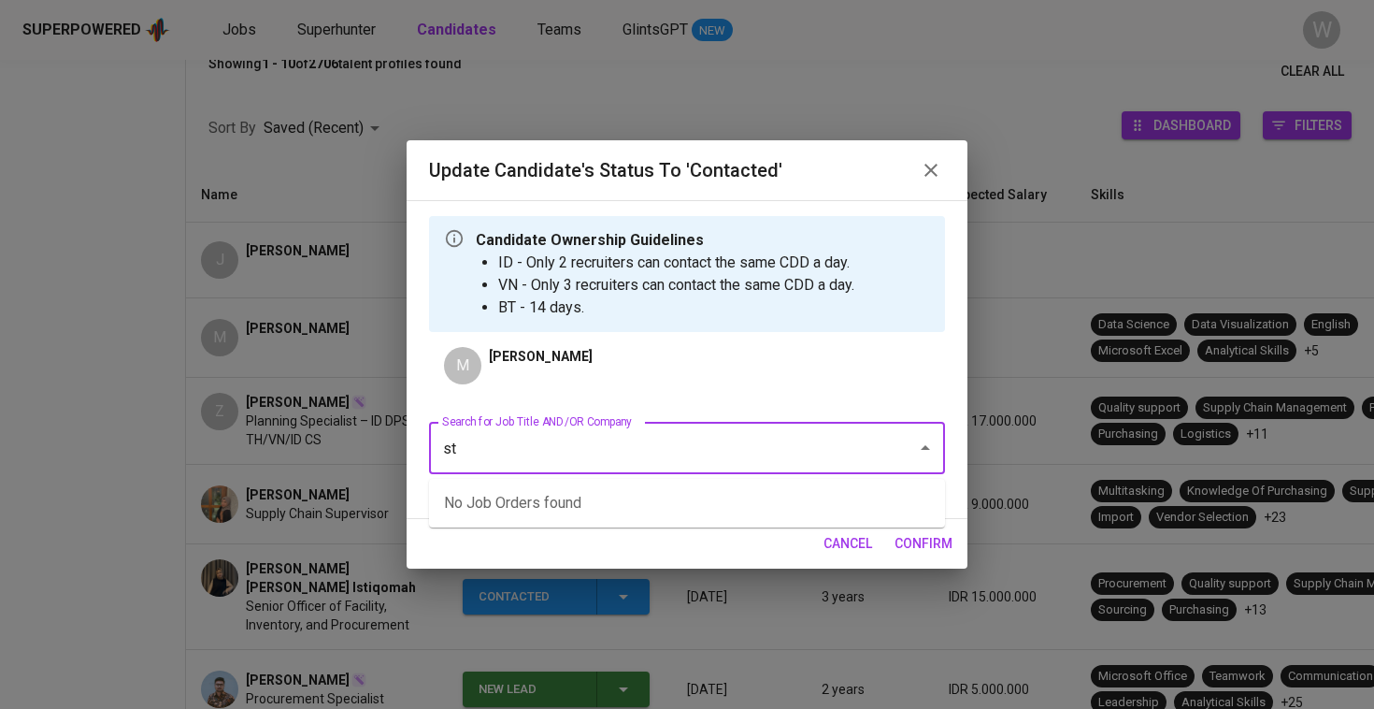
type input "s"
type input "c"
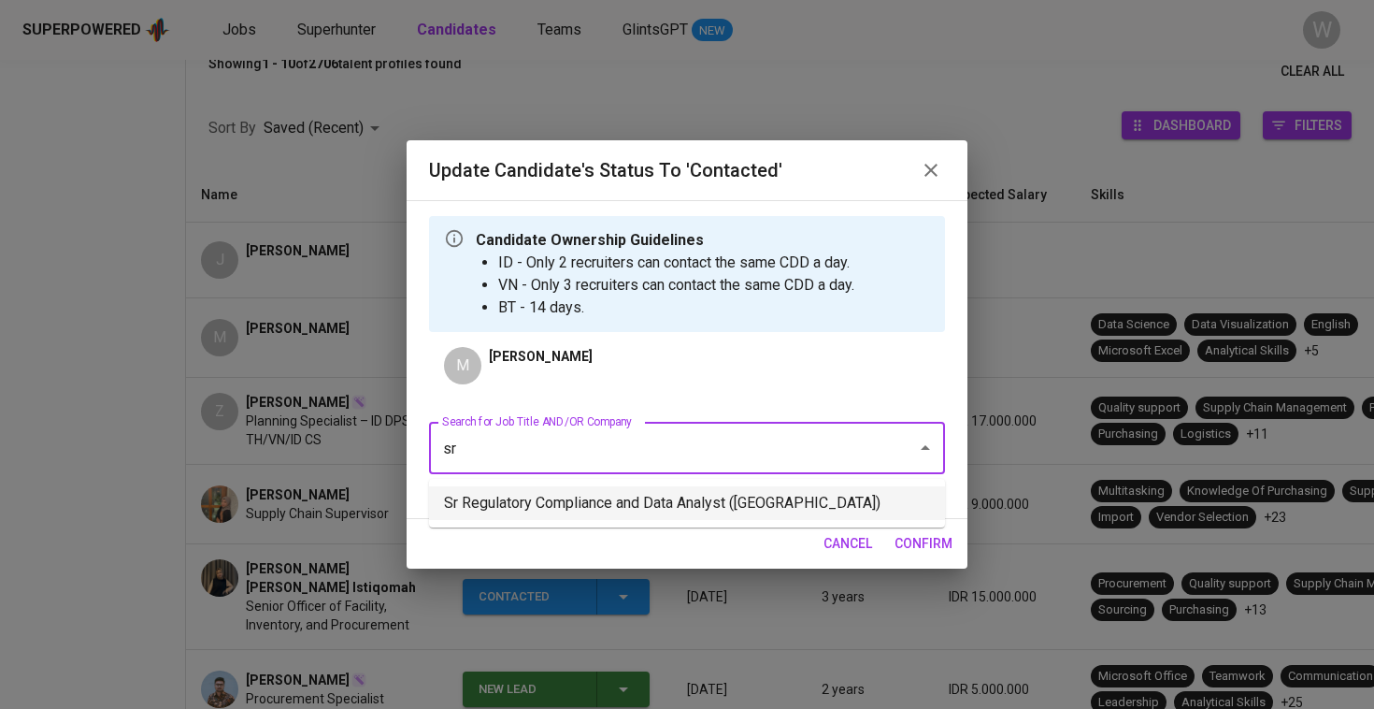
click at [521, 509] on li "Sr Regulatory Compliance and Data Analyst ([GEOGRAPHIC_DATA])" at bounding box center [687, 503] width 516 height 34
type input "sr"
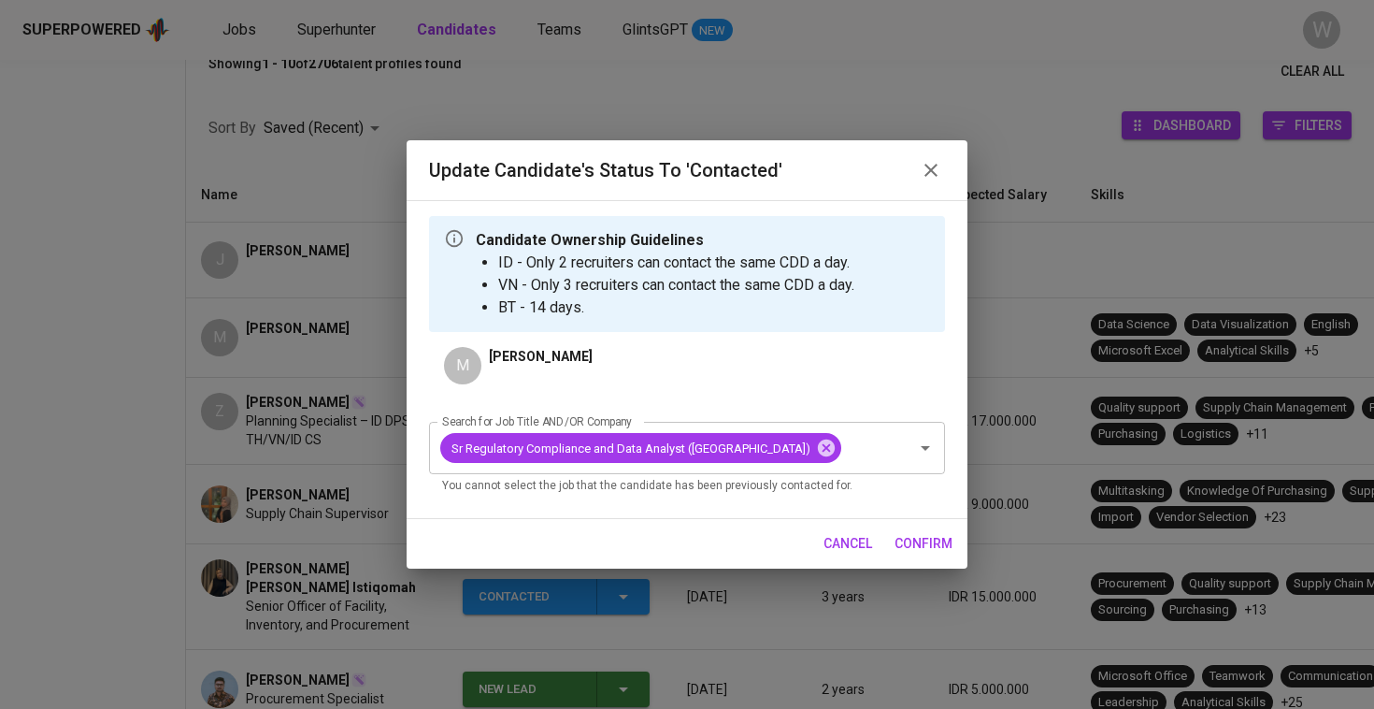
click at [900, 555] on span "confirm" at bounding box center [924, 543] width 58 height 23
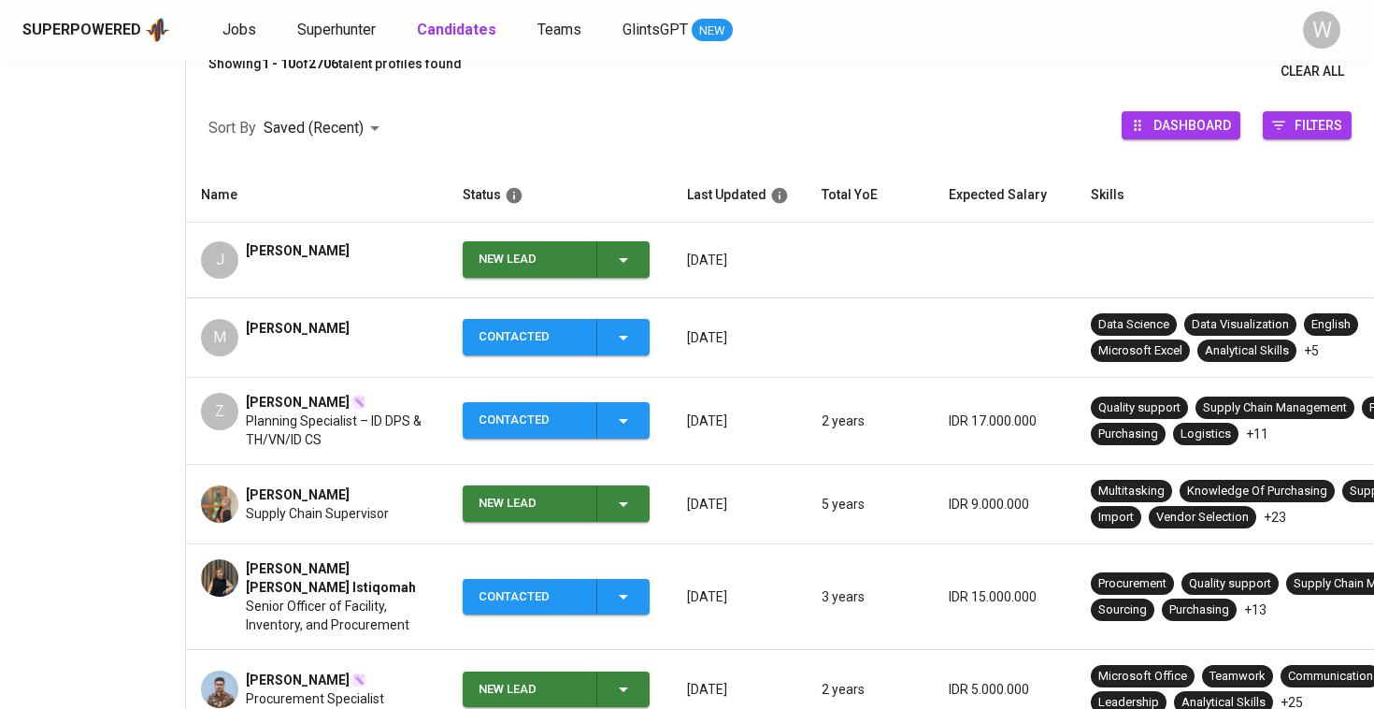
click at [600, 261] on div "New Lead" at bounding box center [557, 259] width 156 height 36
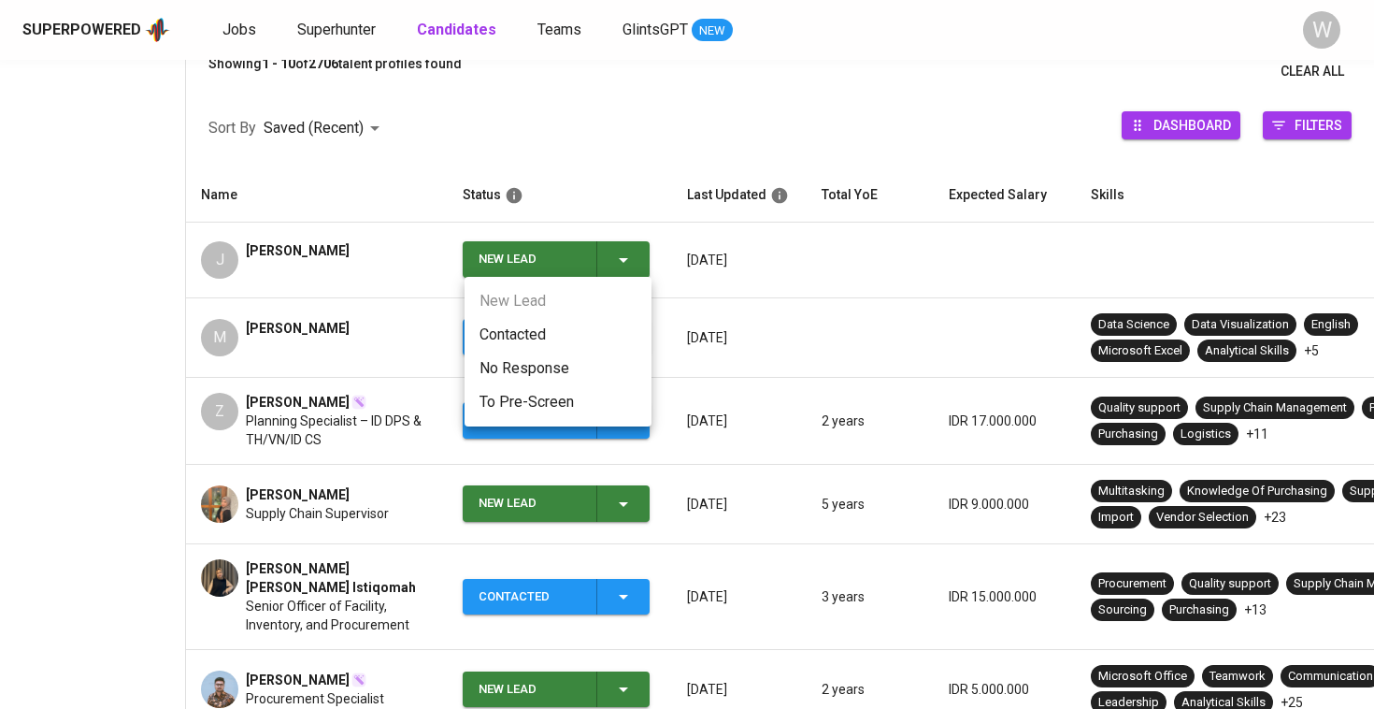
click at [551, 338] on li "Contacted" at bounding box center [558, 335] width 187 height 34
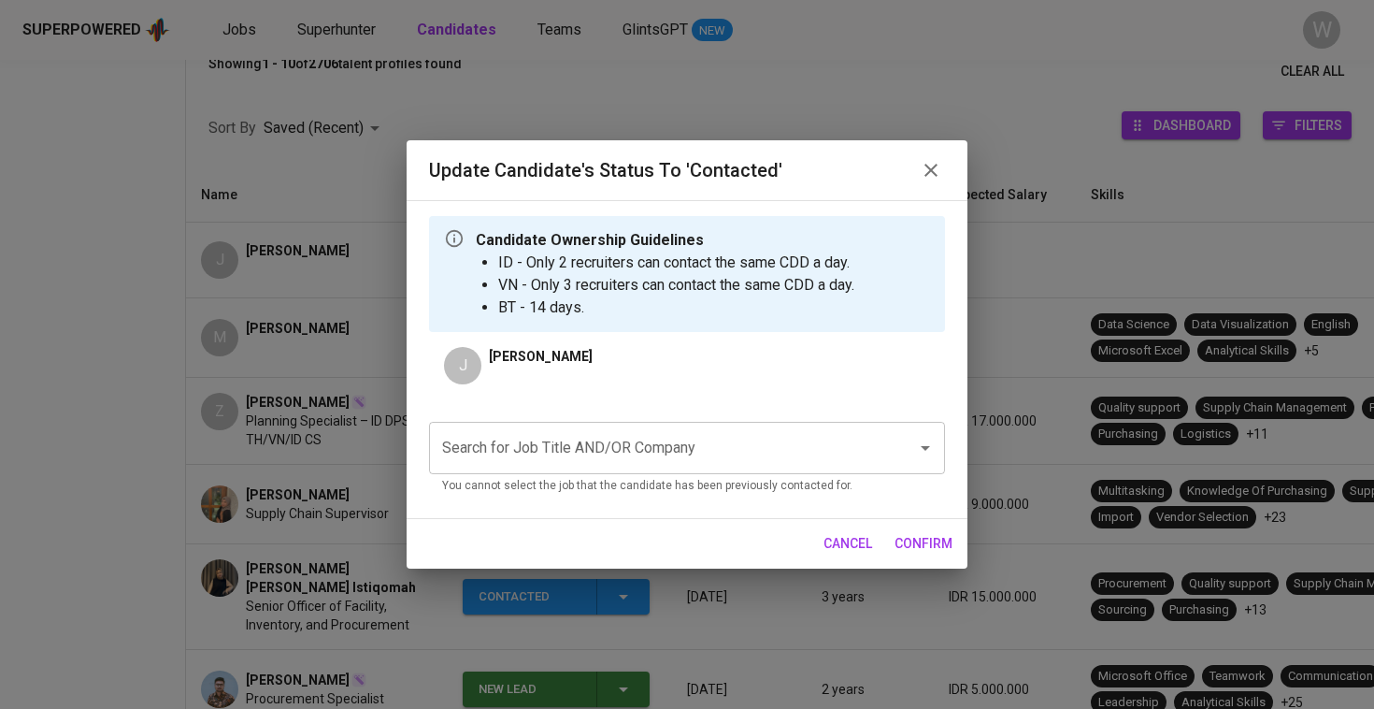
click at [505, 426] on div "Search for Job Title AND/OR Company" at bounding box center [687, 448] width 516 height 52
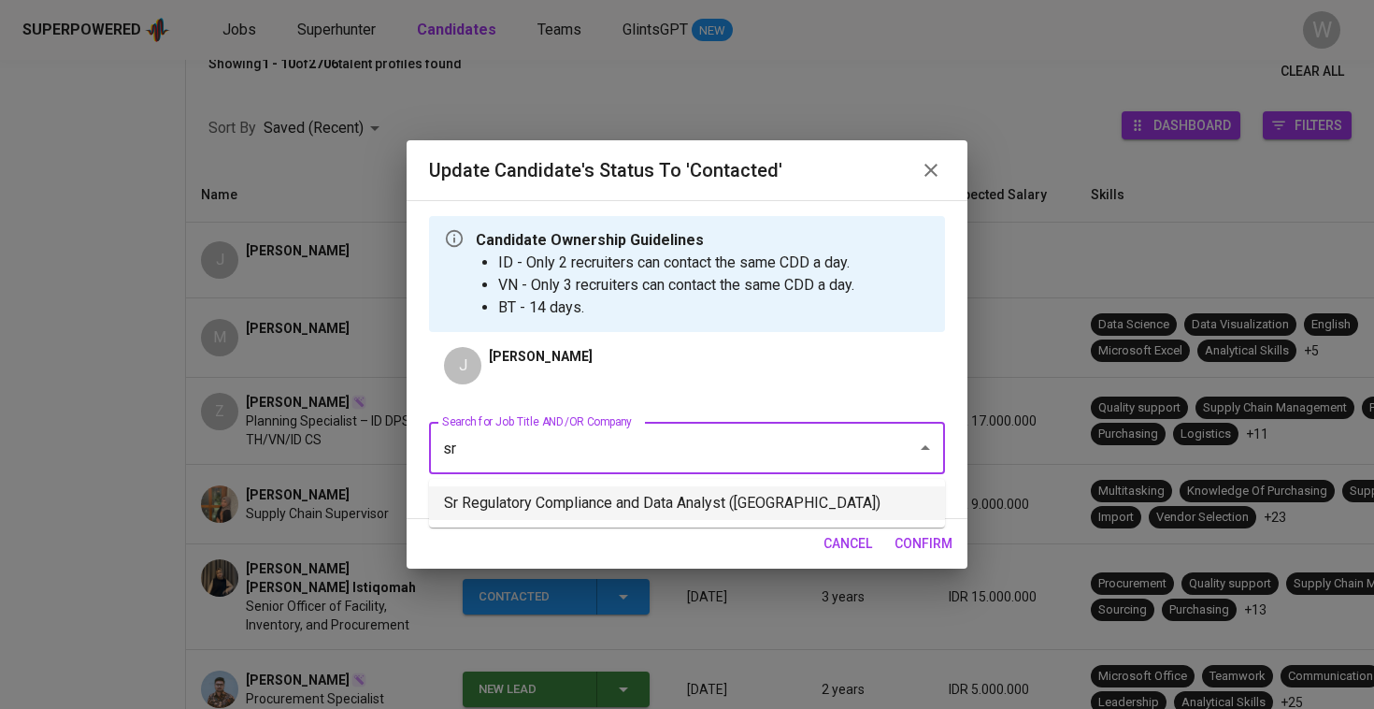
click at [525, 520] on li "Sr Regulatory Compliance and Data Analyst ([GEOGRAPHIC_DATA])" at bounding box center [687, 503] width 516 height 34
type input "sr"
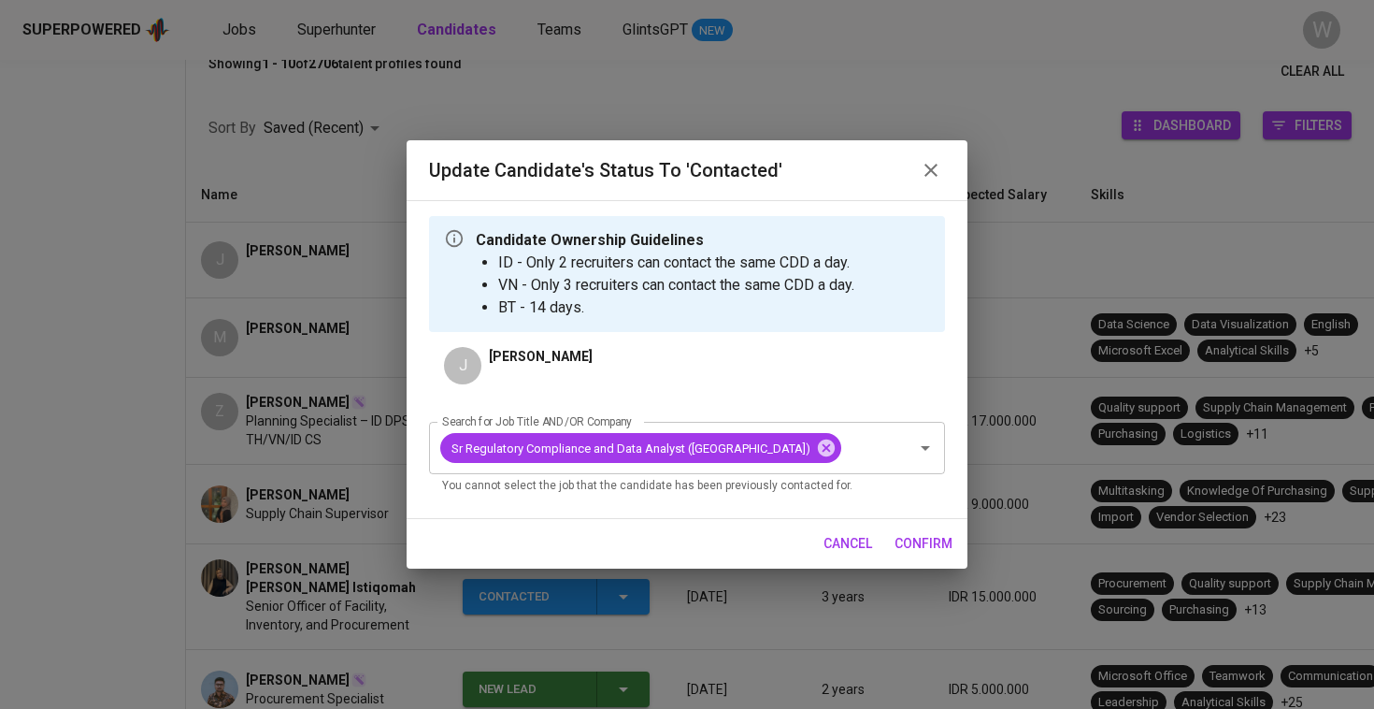
click at [927, 555] on span "confirm" at bounding box center [924, 543] width 58 height 23
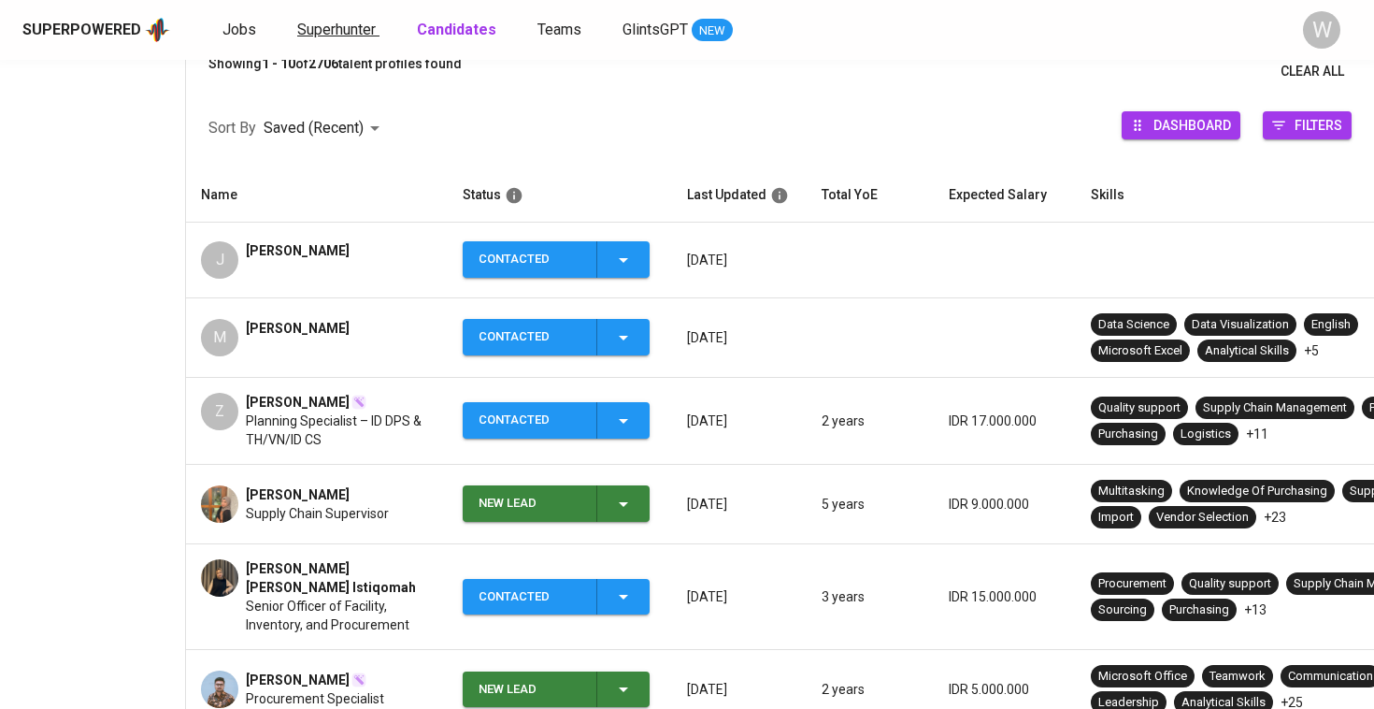
click at [338, 39] on link "Superhunter" at bounding box center [338, 30] width 82 height 23
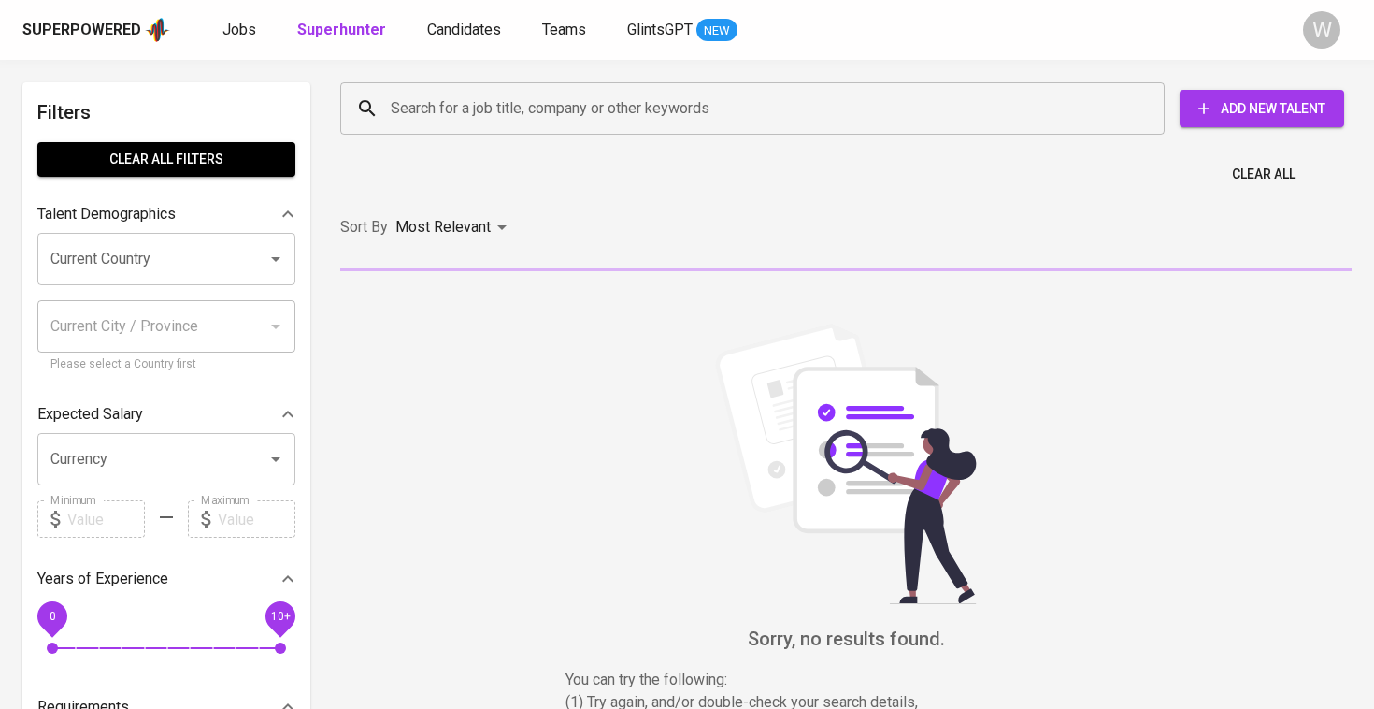
click at [449, 133] on div "Search for a job title, company or other keywords" at bounding box center [752, 108] width 825 height 52
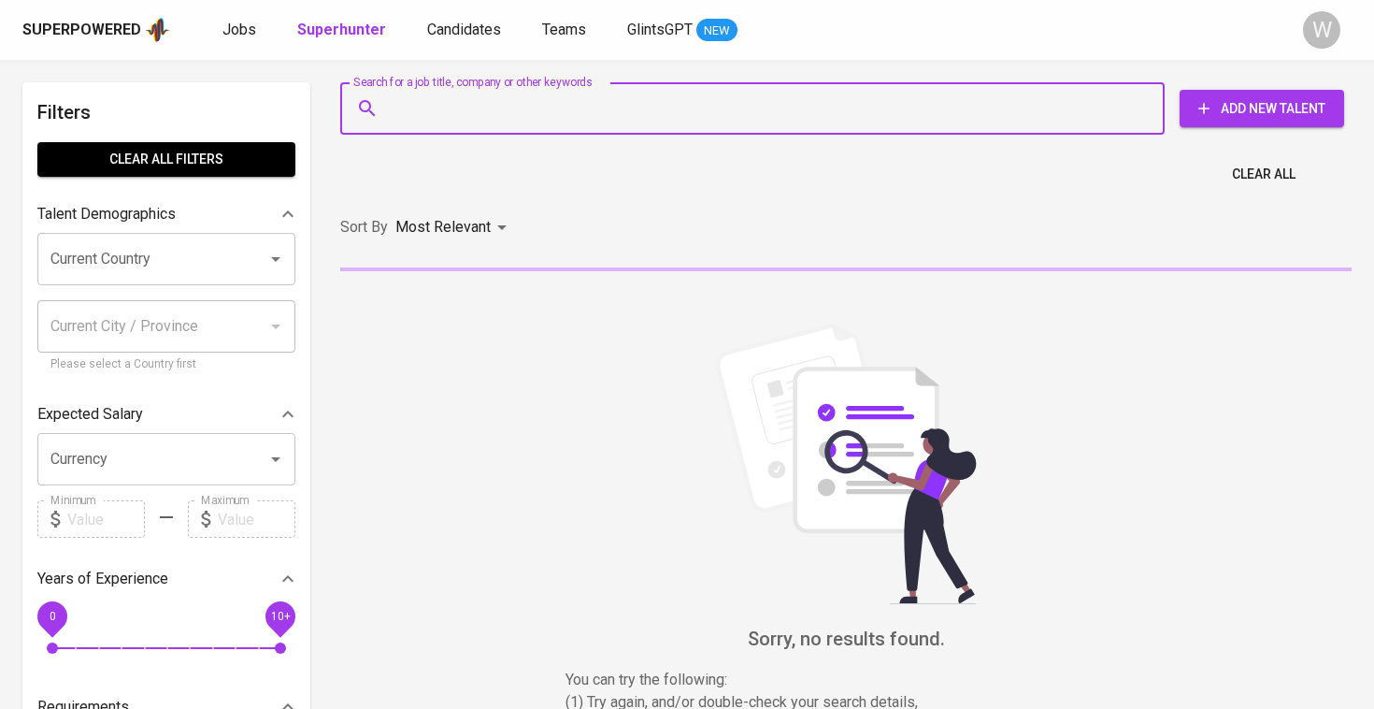
paste input "[EMAIL_ADDRESS][DOMAIN_NAME]"
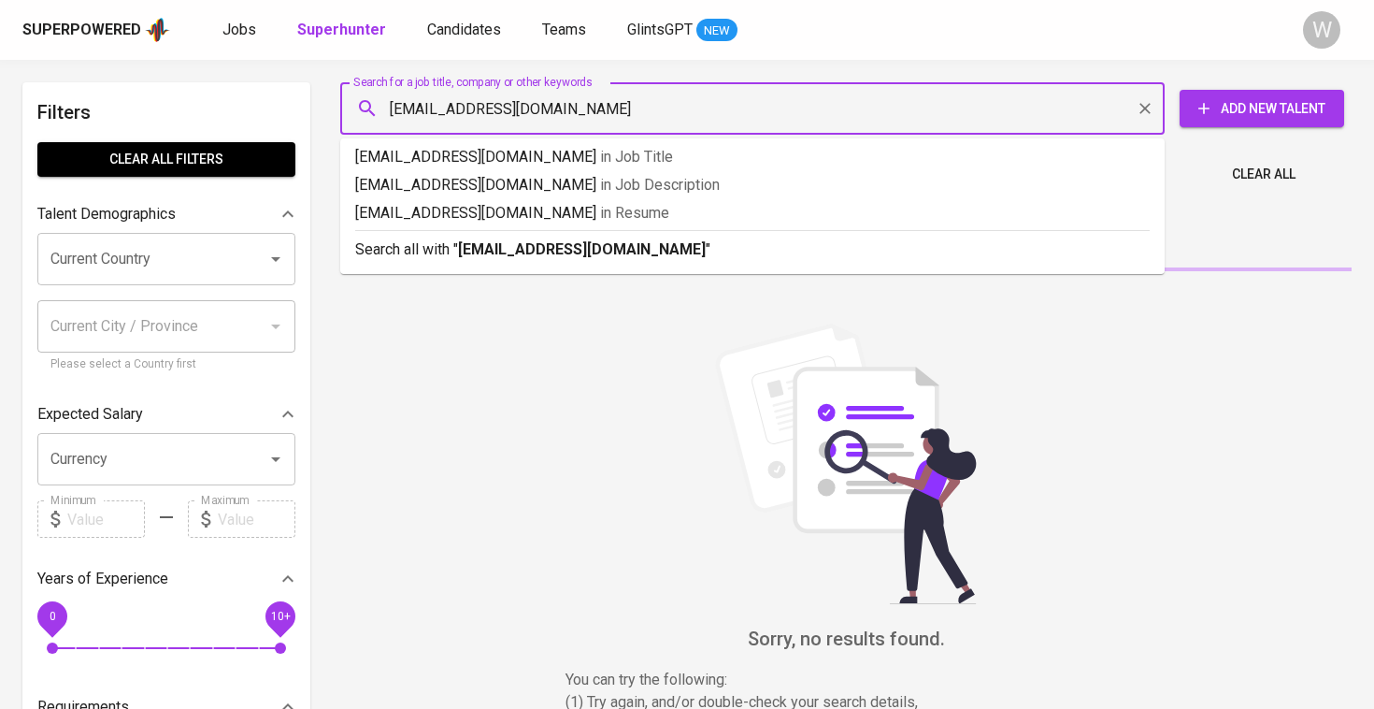
type input "[EMAIL_ADDRESS][DOMAIN_NAME]"
click at [513, 255] on b "[EMAIL_ADDRESS][DOMAIN_NAME]" at bounding box center [582, 249] width 248 height 18
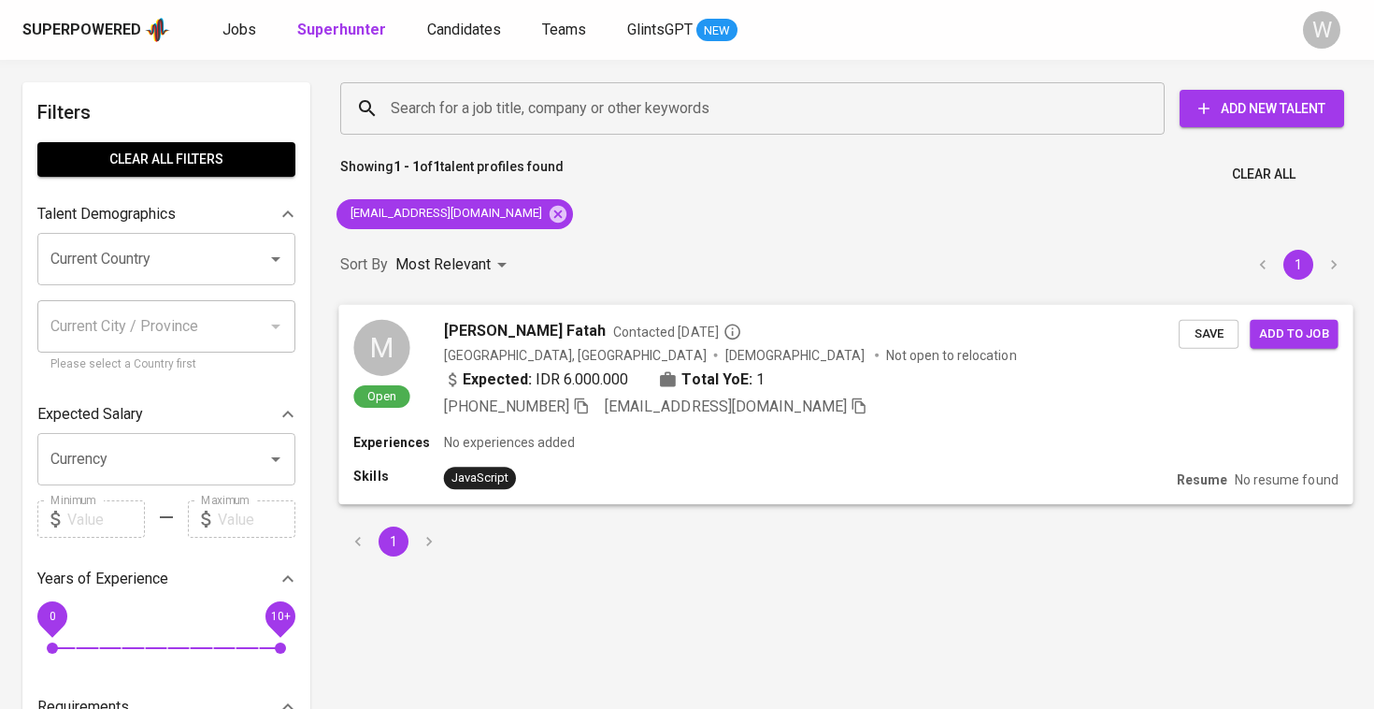
click at [532, 312] on div "M Open [PERSON_NAME] Fatah Contacted [DATE] [GEOGRAPHIC_DATA], [GEOGRAPHIC_DATA…" at bounding box center [845, 368] width 1014 height 128
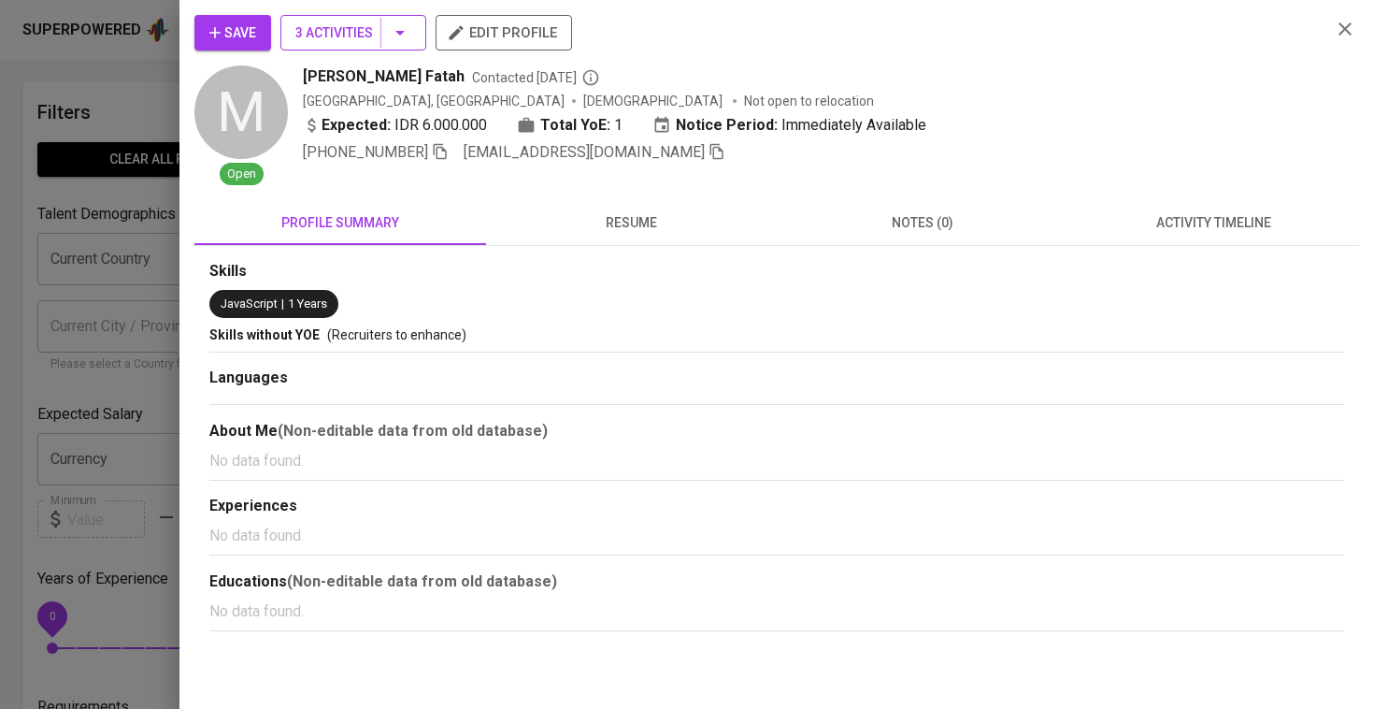
click at [352, 40] on span "3 Activities" at bounding box center [353, 33] width 116 height 23
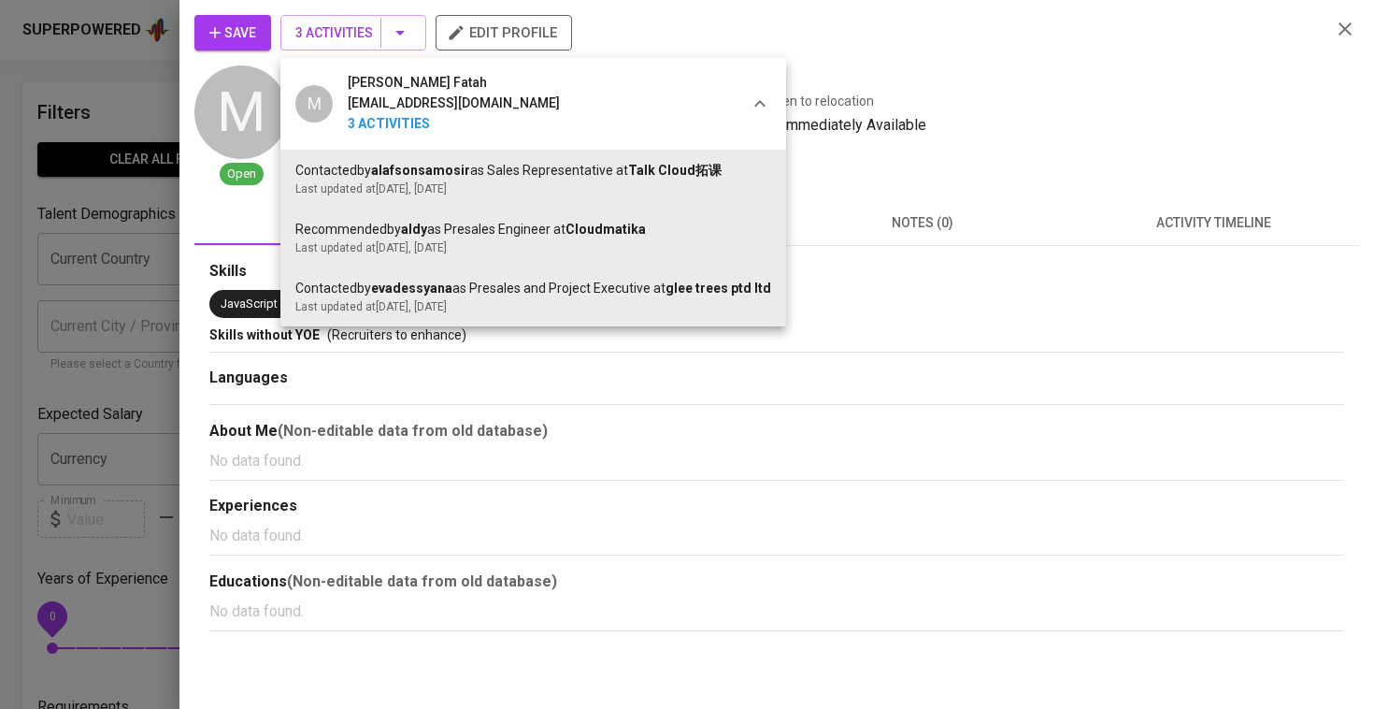
click at [196, 49] on div at bounding box center [687, 354] width 1374 height 709
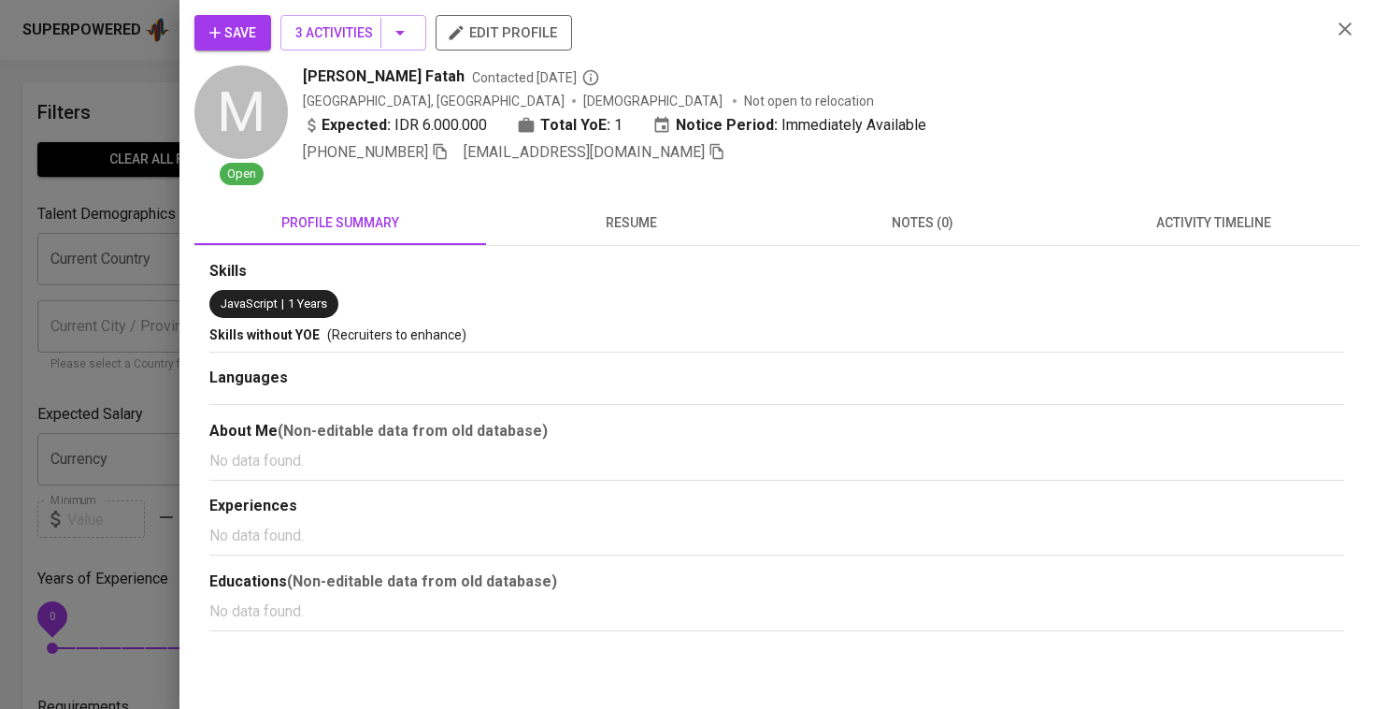
click at [196, 49] on button "Save" at bounding box center [232, 33] width 77 height 36
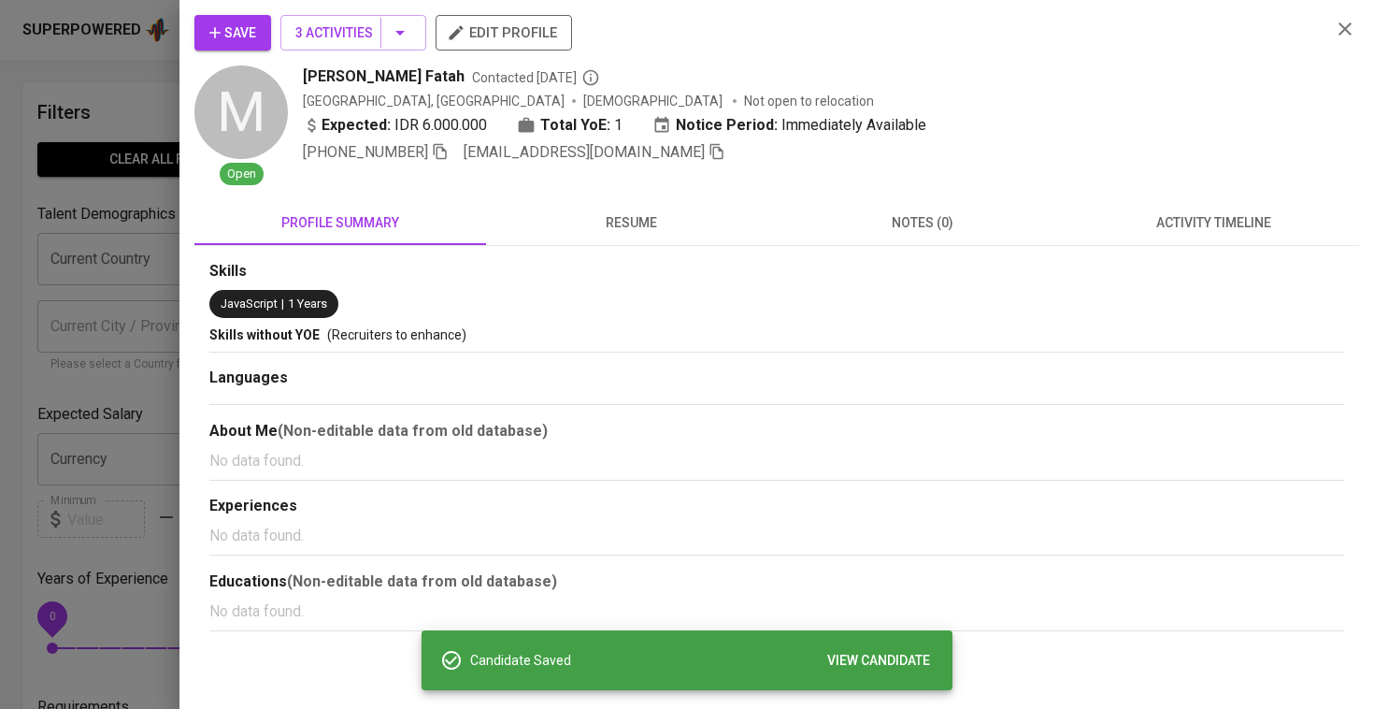
click at [1172, 211] on span "activity timeline" at bounding box center [1214, 222] width 269 height 23
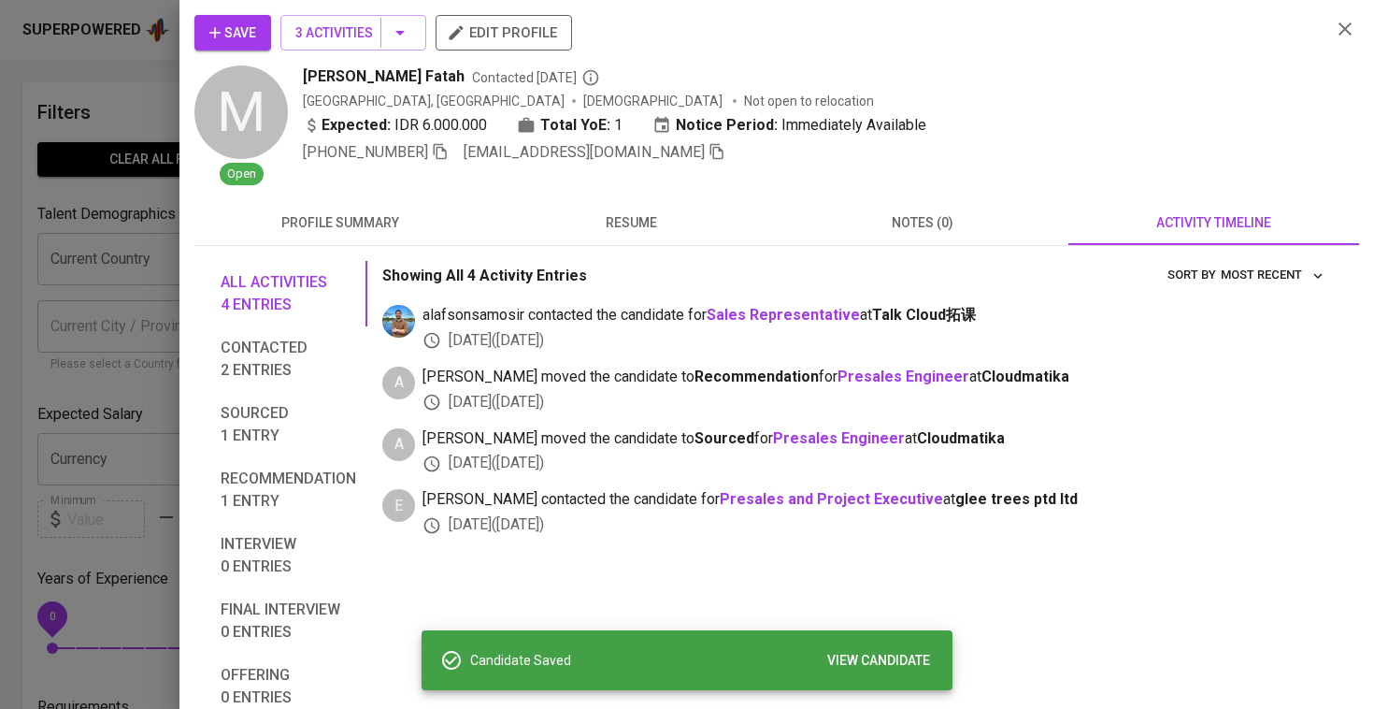
click at [93, 350] on div at bounding box center [687, 354] width 1374 height 709
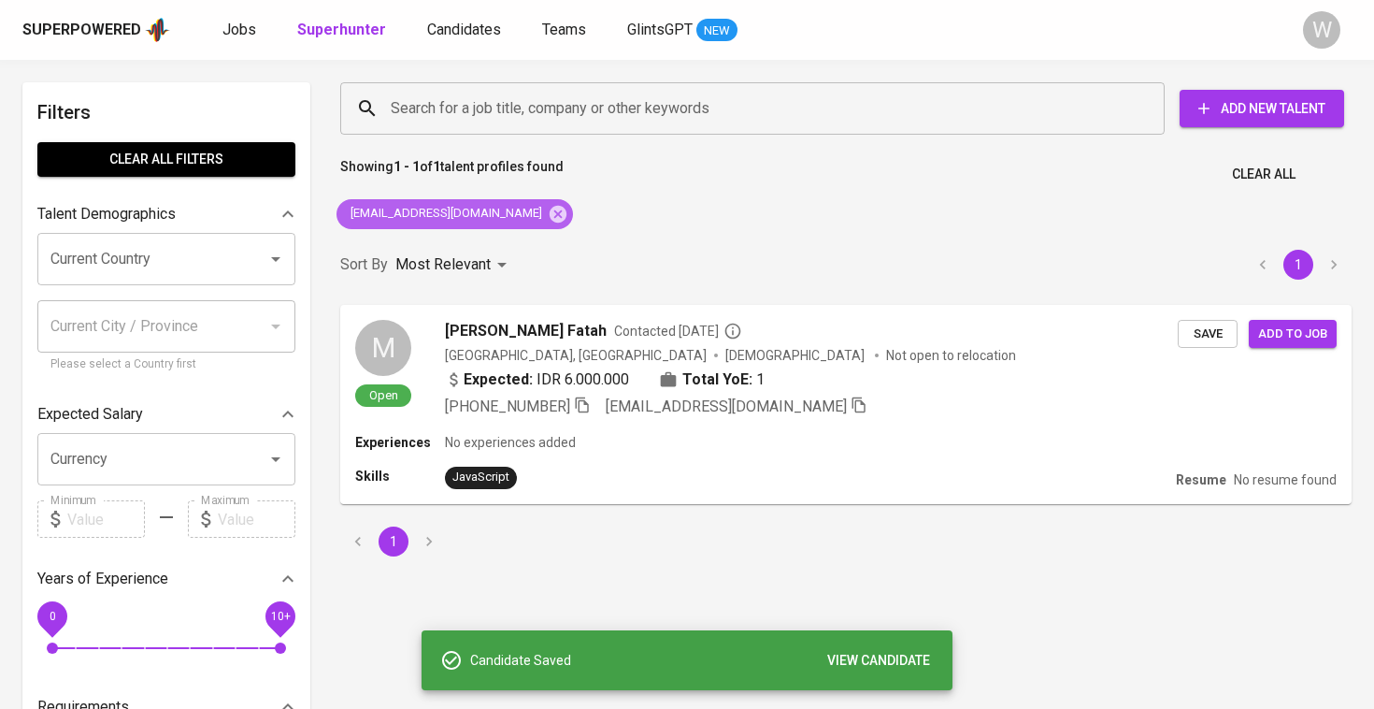
click at [477, 224] on div "[EMAIL_ADDRESS][DOMAIN_NAME]" at bounding box center [455, 214] width 237 height 30
click at [548, 216] on icon at bounding box center [558, 214] width 21 height 21
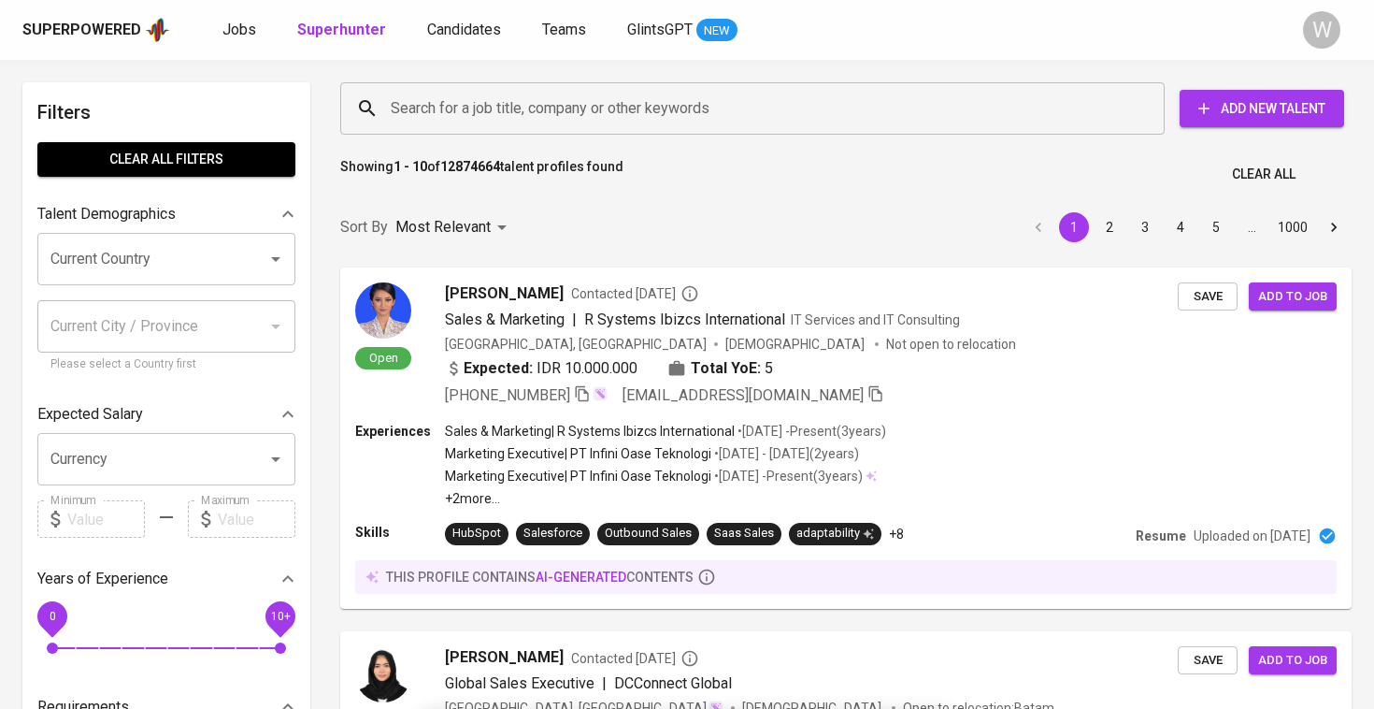
click at [476, 106] on input "Search for a job title, company or other keywords" at bounding box center [757, 109] width 742 height 36
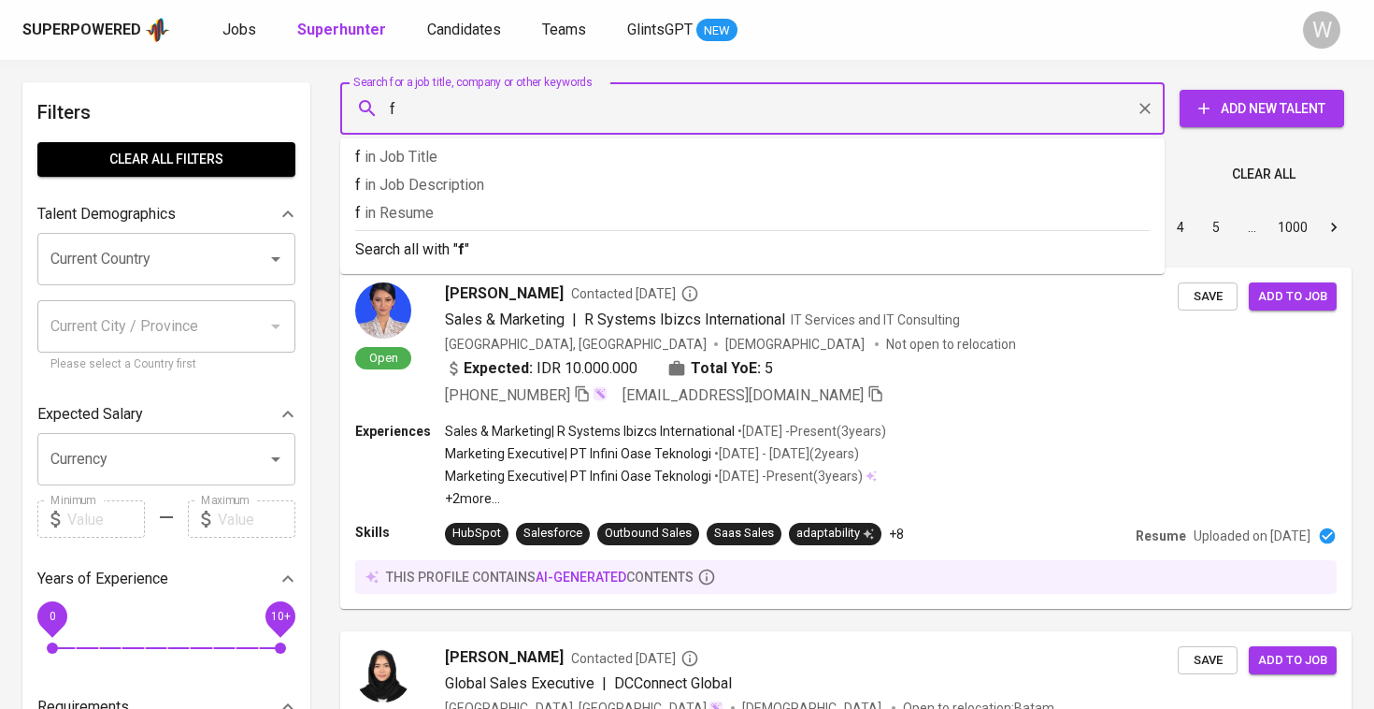
paste input "[EMAIL_ADDRESS][DOMAIN_NAME]"
type input "[EMAIL_ADDRESS][DOMAIN_NAME]"
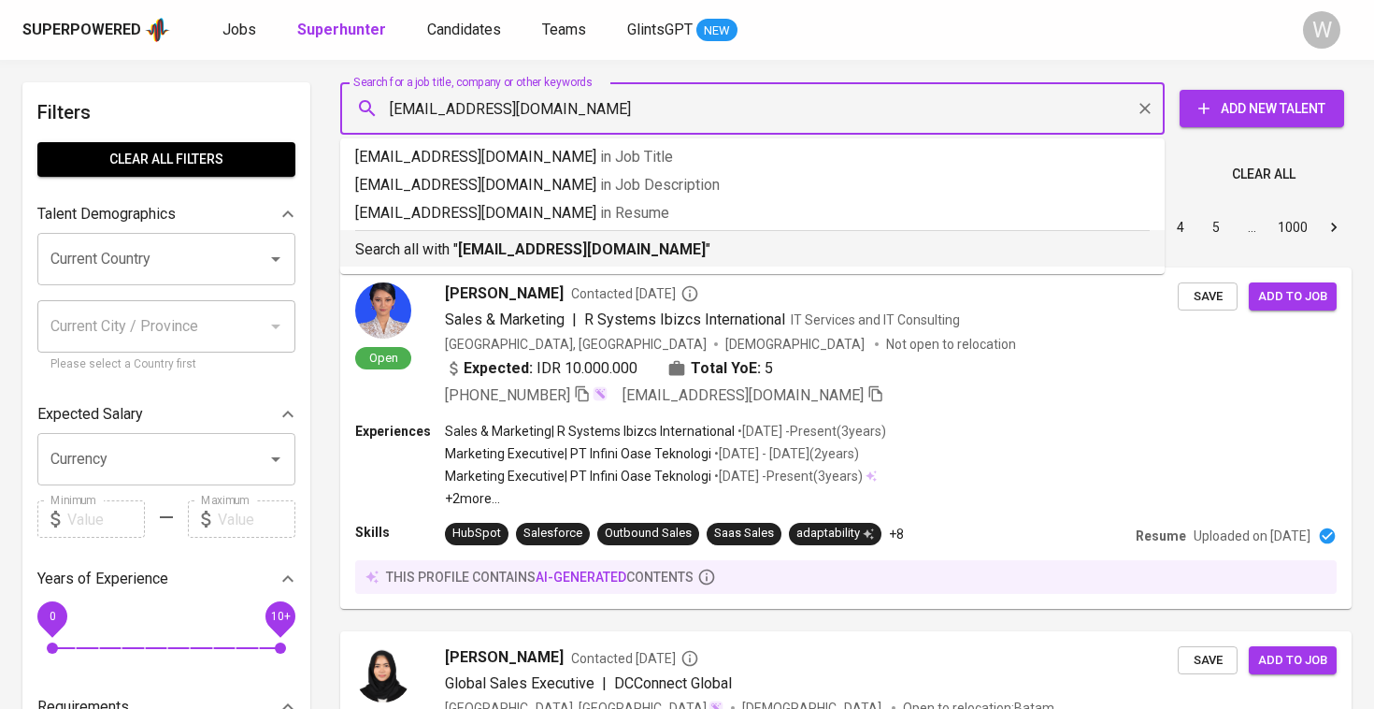
click at [524, 261] on li "Search all with " [EMAIL_ADDRESS][DOMAIN_NAME] "" at bounding box center [752, 248] width 825 height 36
click at [524, 256] on div "Sort By Most Relevant MOST_RELEVANT 1 2 3 4 5 … 1000" at bounding box center [846, 227] width 1034 height 57
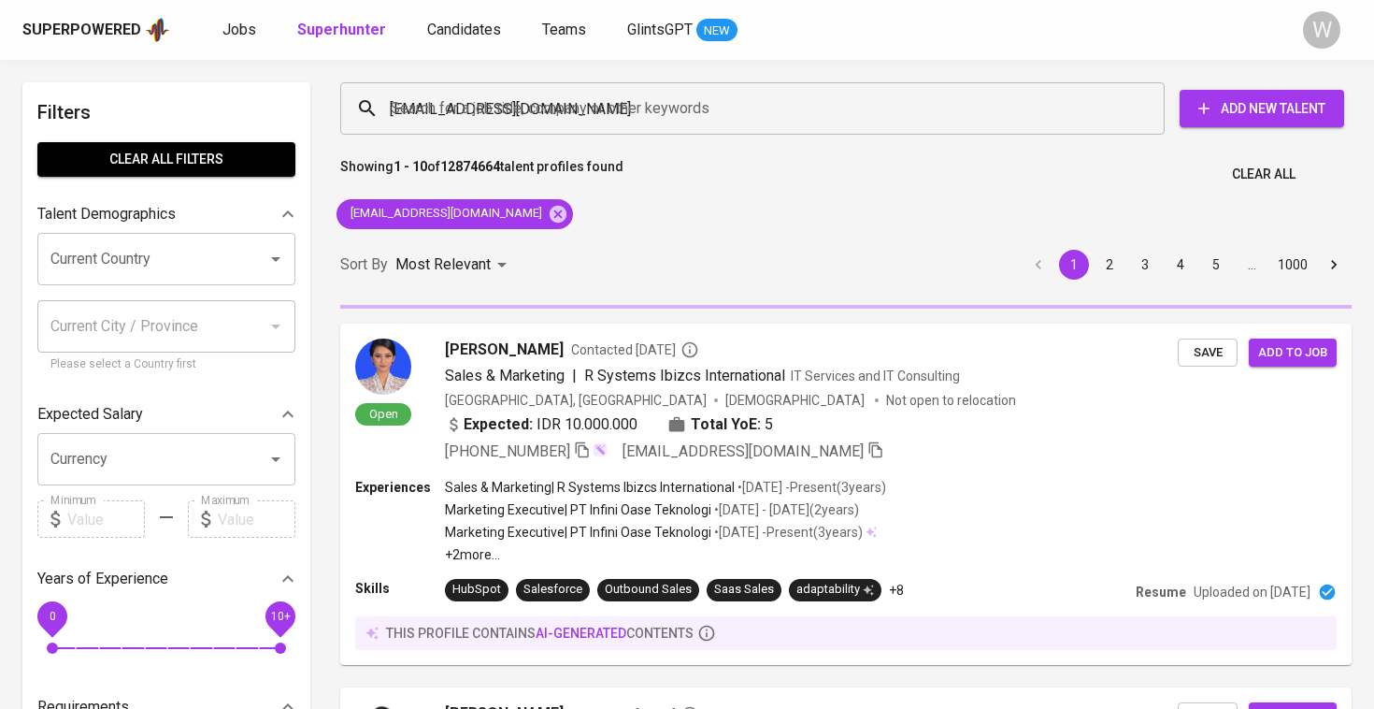
click at [524, 261] on div "Sort By Most Relevant MOST_RELEVANT 1 2 3 4 5 … 1000" at bounding box center [846, 265] width 1034 height 57
click at [526, 253] on div "Sort By Most Relevant MOST_RELEVANT 1 2 3 4 5 … 1000" at bounding box center [846, 265] width 1034 height 57
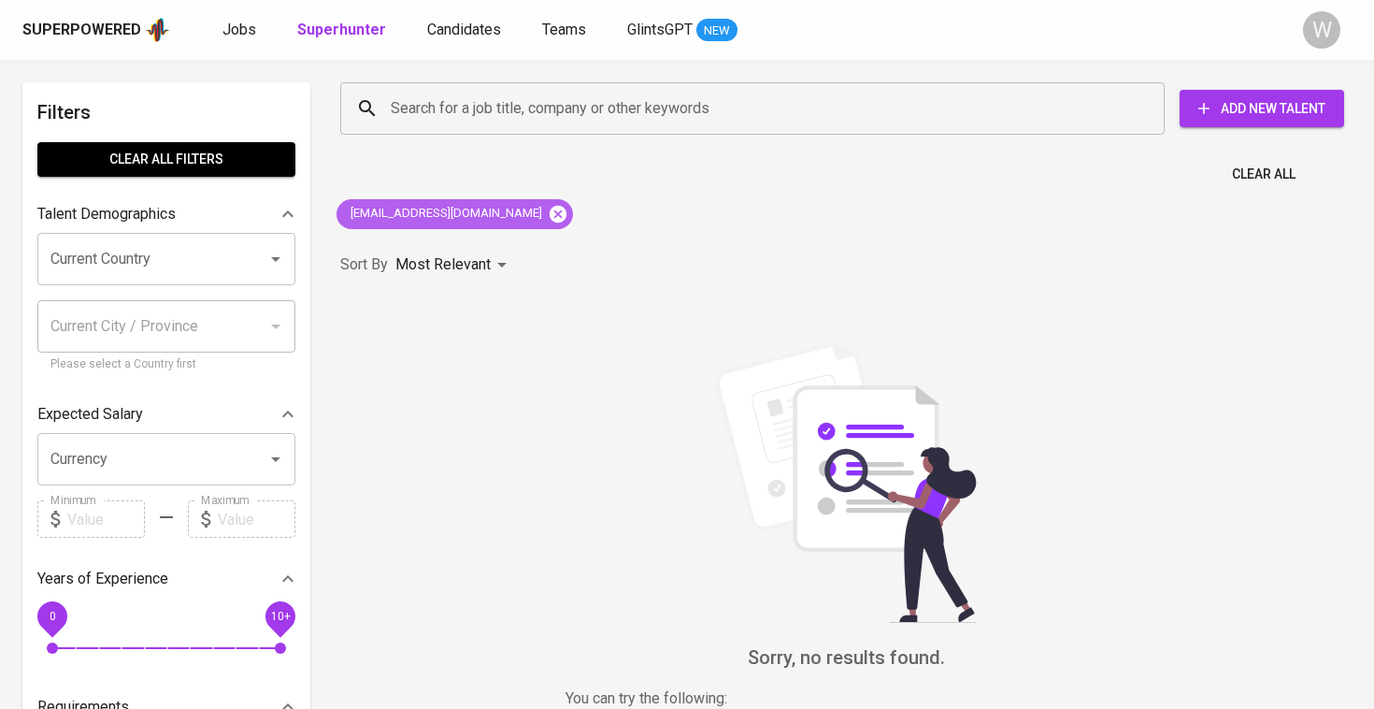
click at [548, 221] on icon at bounding box center [558, 214] width 21 height 21
